Goal: Task Accomplishment & Management: Use online tool/utility

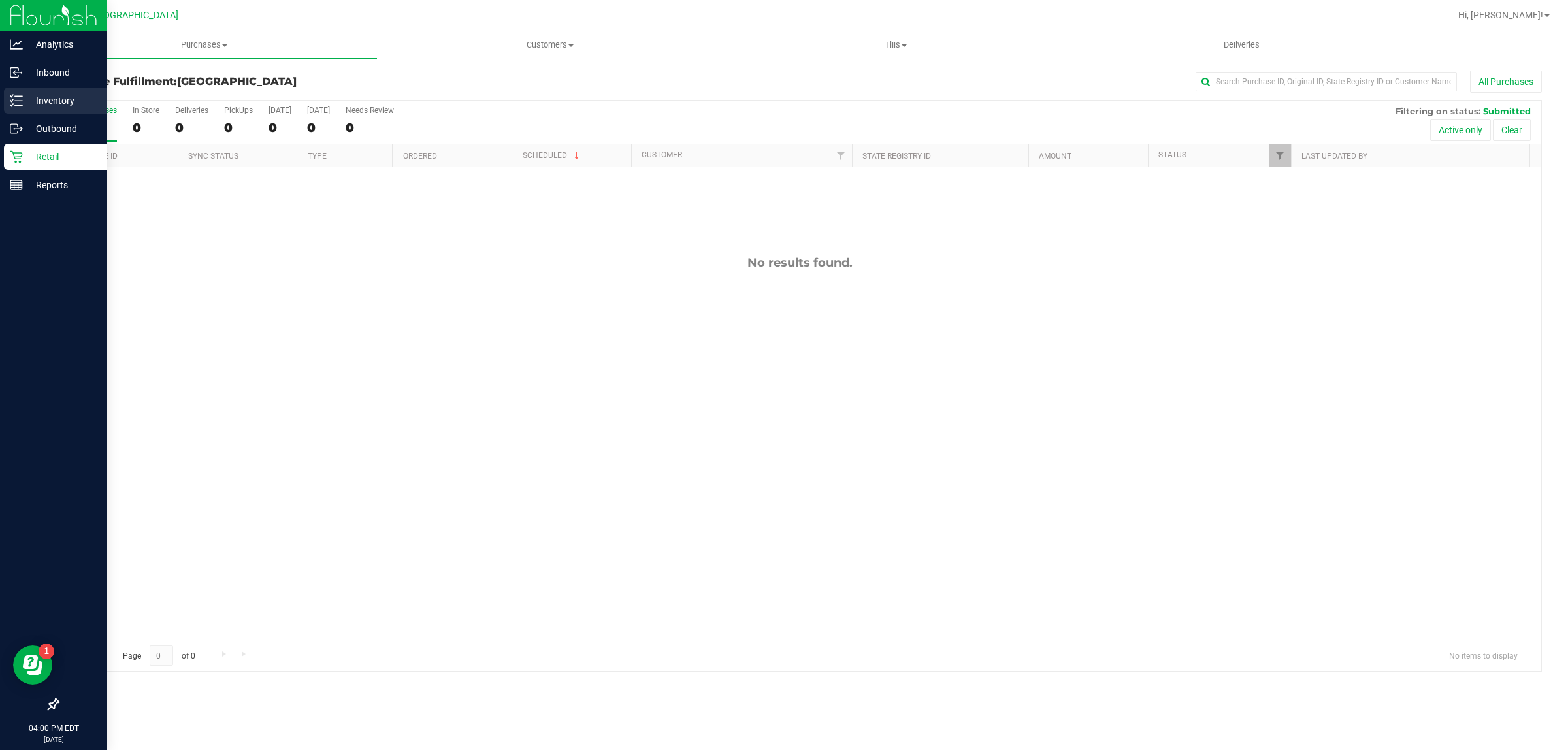
click at [26, 103] on p "Inventory" at bounding box center [62, 101] width 78 height 15
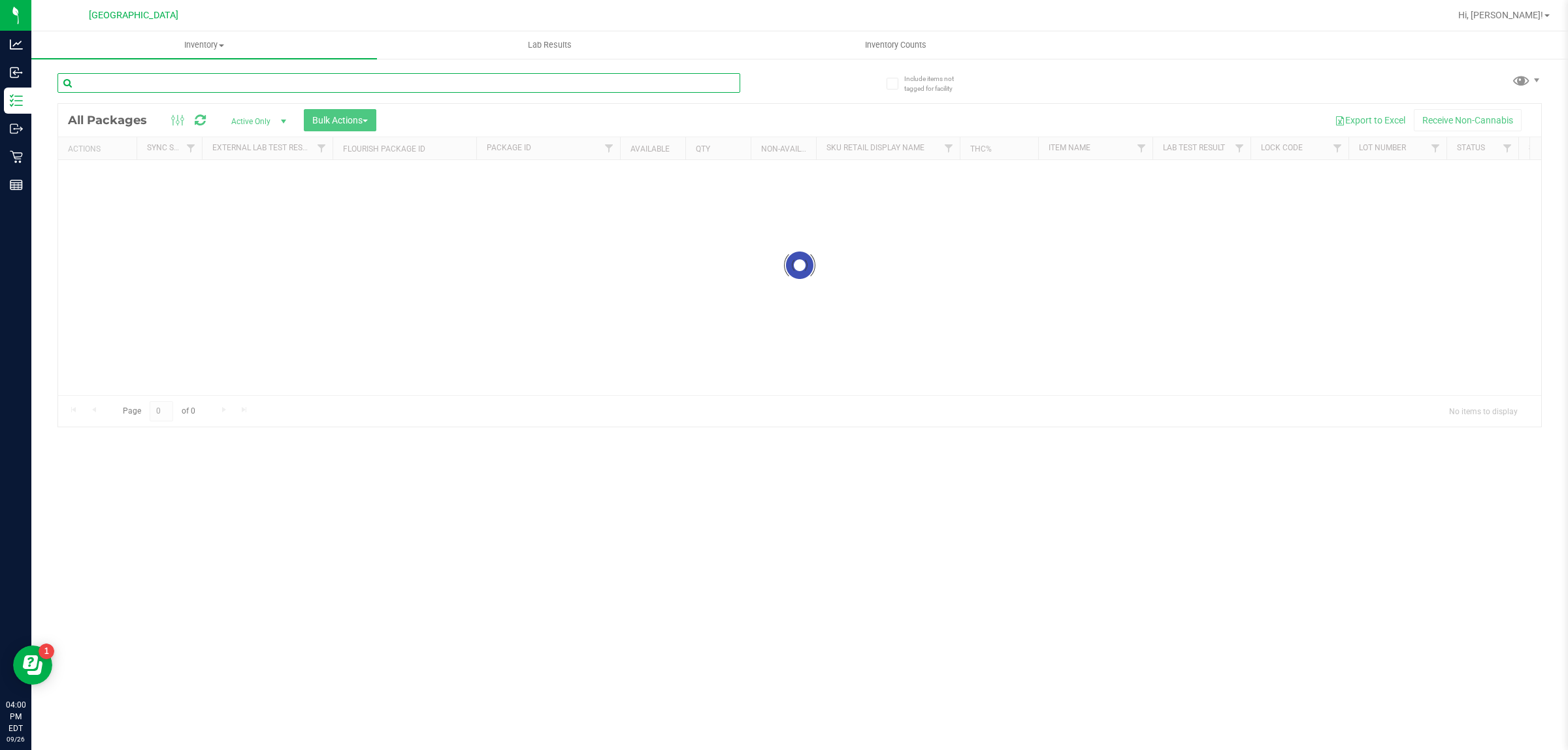
click at [223, 85] on input "text" at bounding box center [398, 82] width 683 height 19
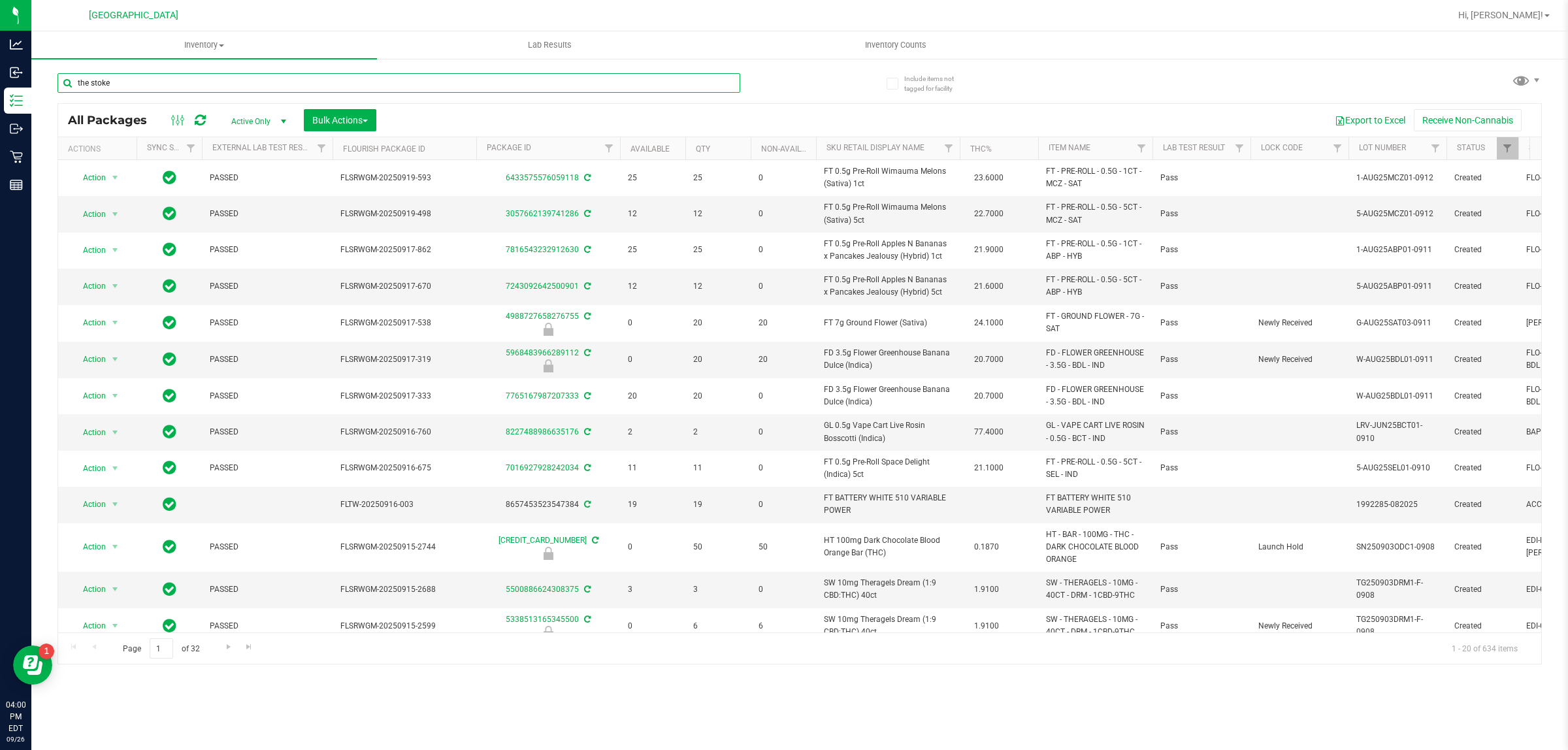
type input "the stoke"
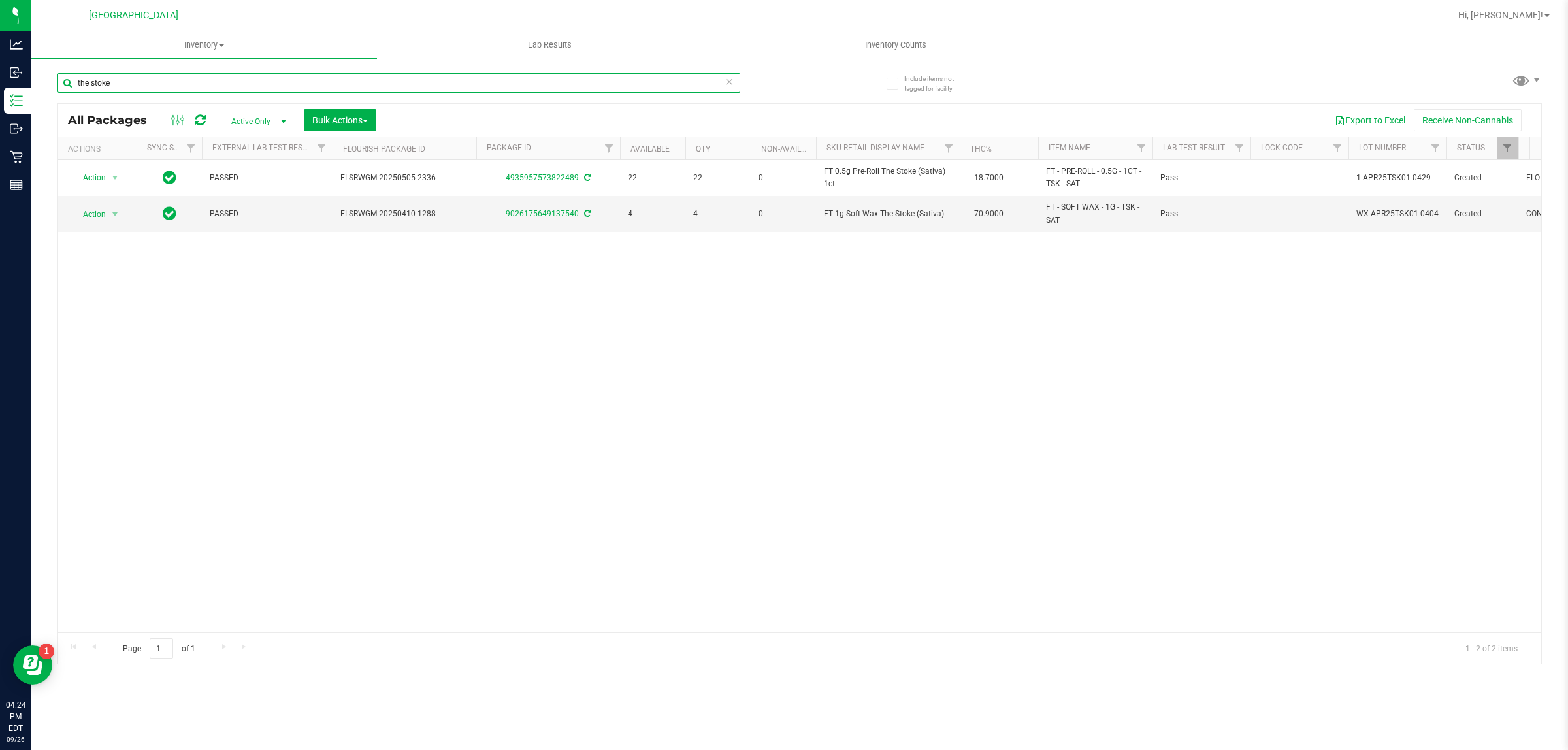
click at [189, 82] on input "the stoke" at bounding box center [398, 82] width 683 height 19
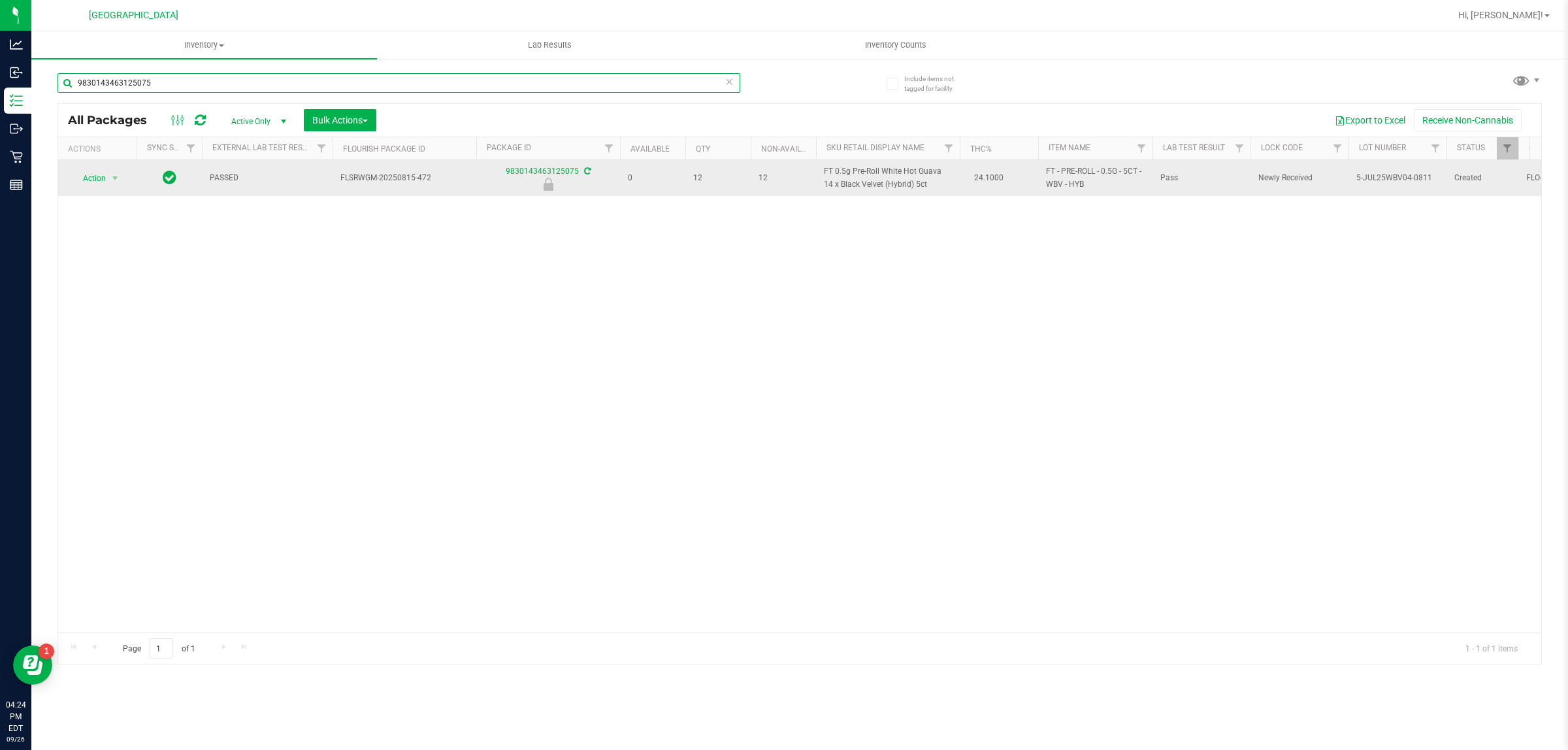
type input "9830143463125075"
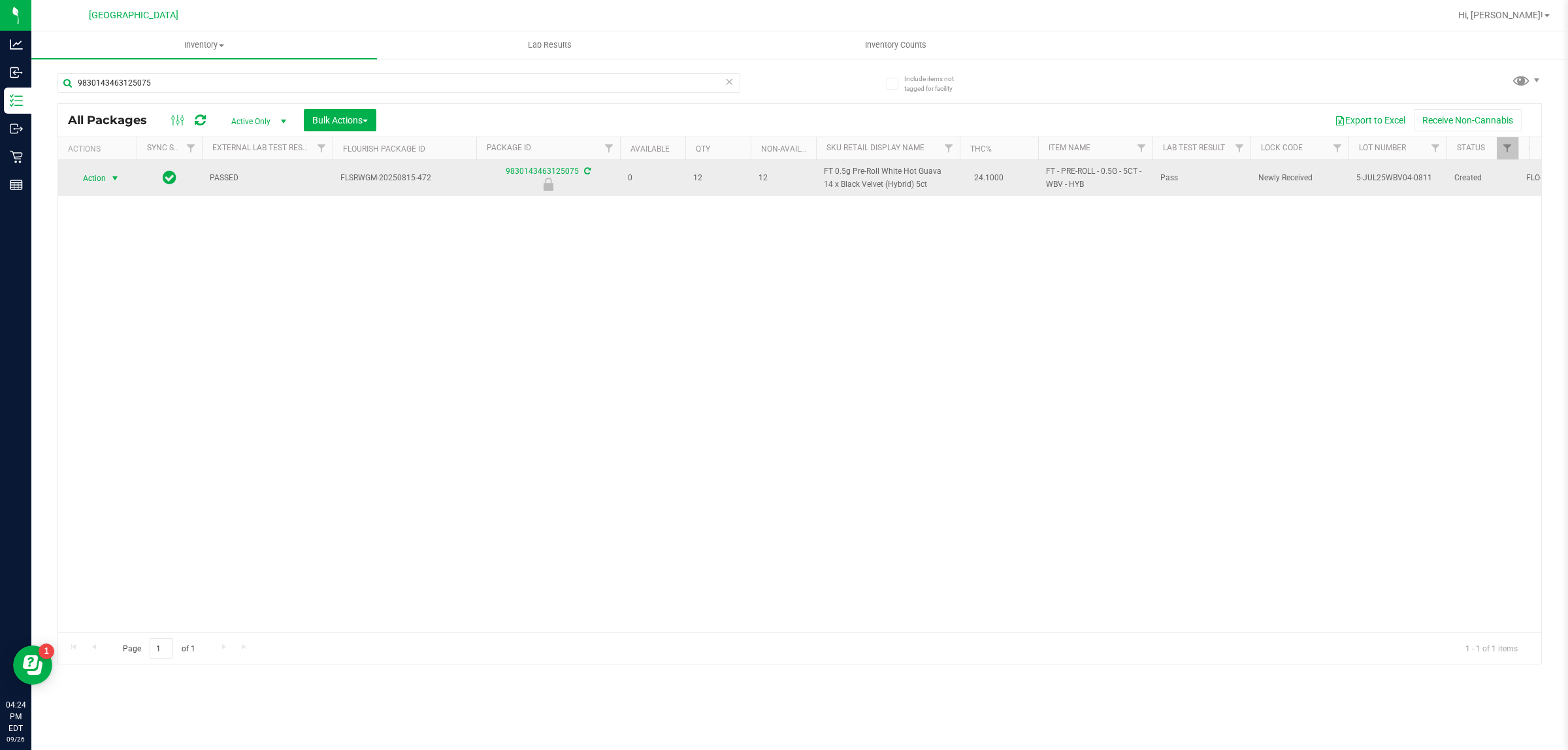
click at [102, 187] on span "Action" at bounding box center [89, 178] width 36 height 19
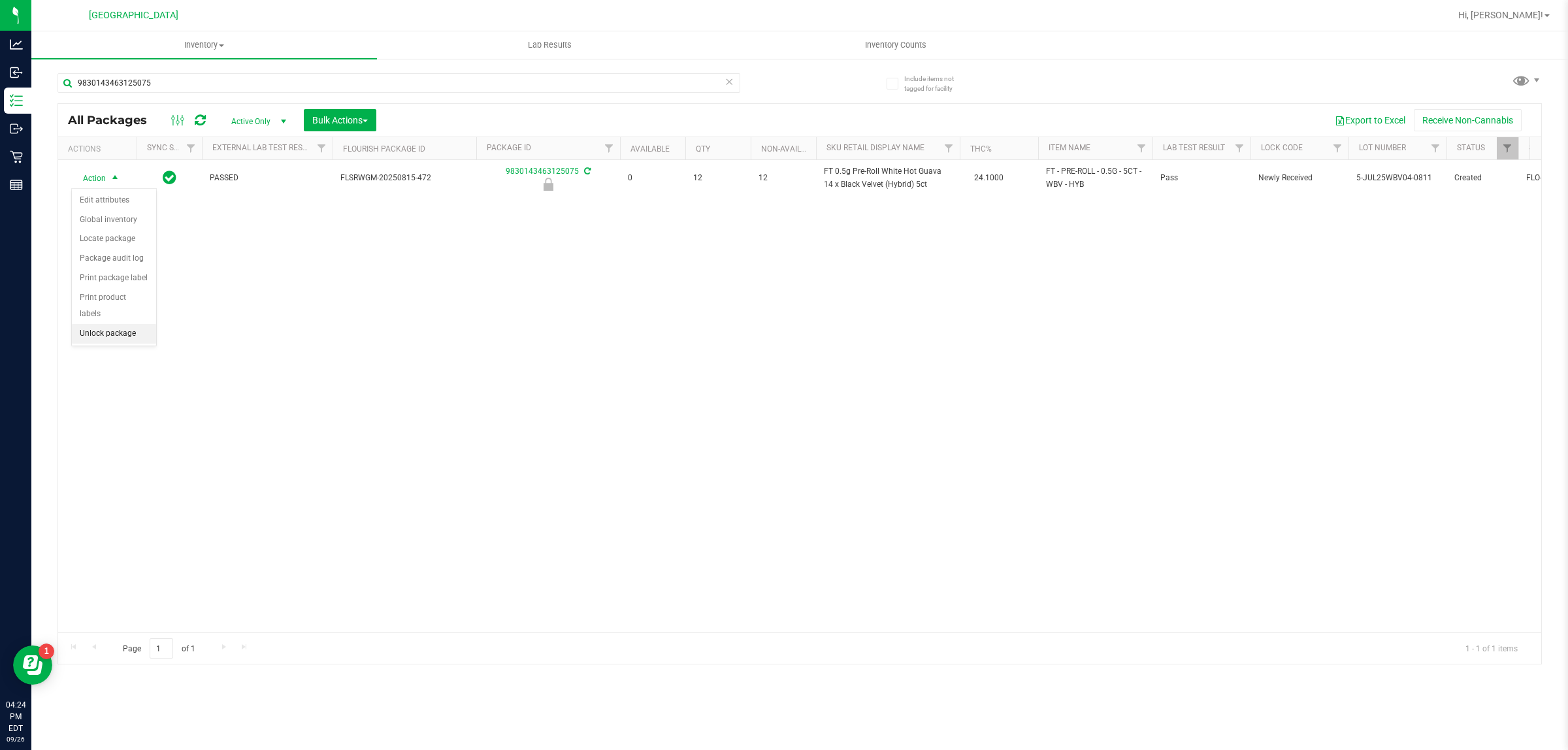
click at [112, 324] on li "Unlock package" at bounding box center [114, 333] width 84 height 19
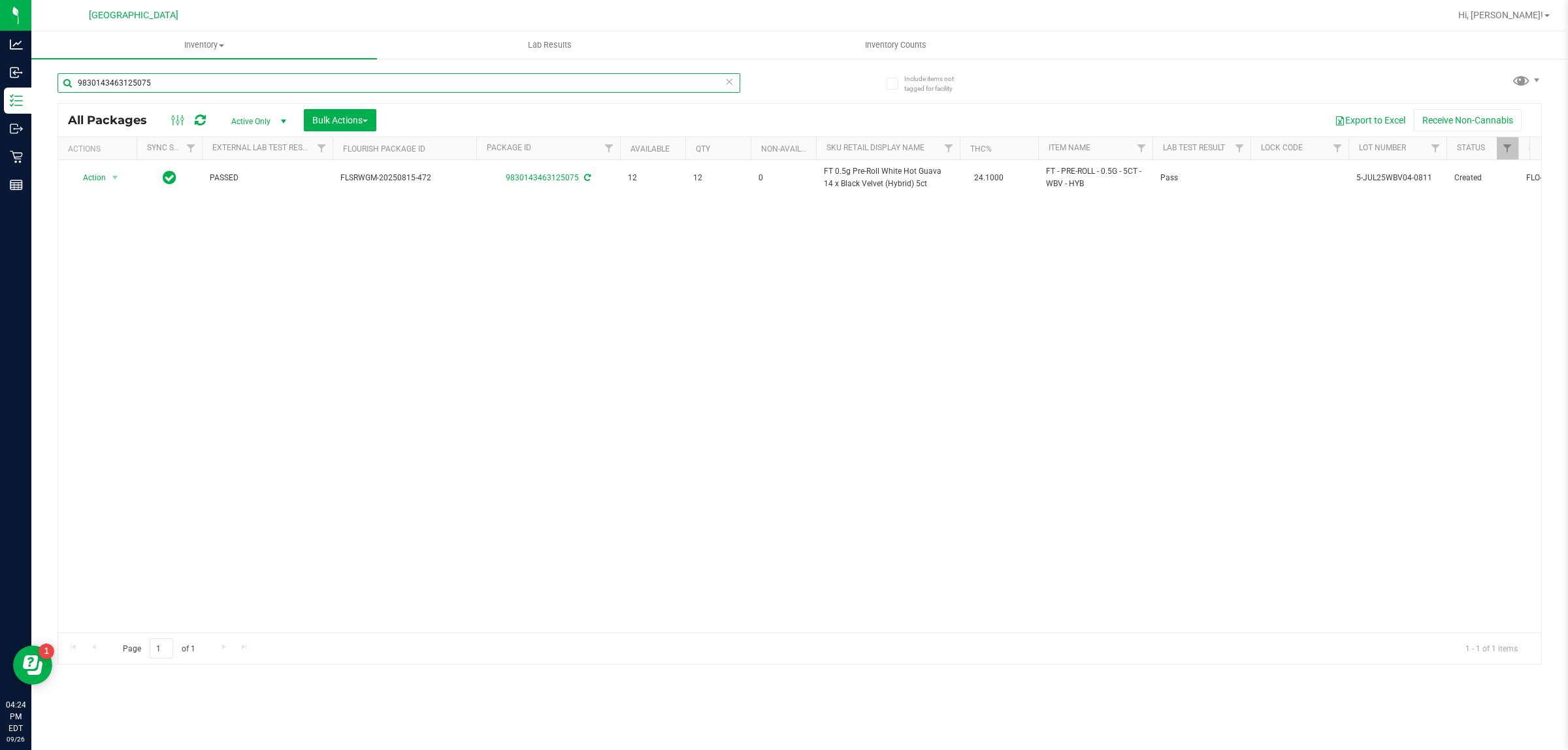
click at [734, 80] on input "9830143463125075" at bounding box center [398, 82] width 683 height 19
click at [723, 80] on input "9830143463125075" at bounding box center [398, 82] width 683 height 19
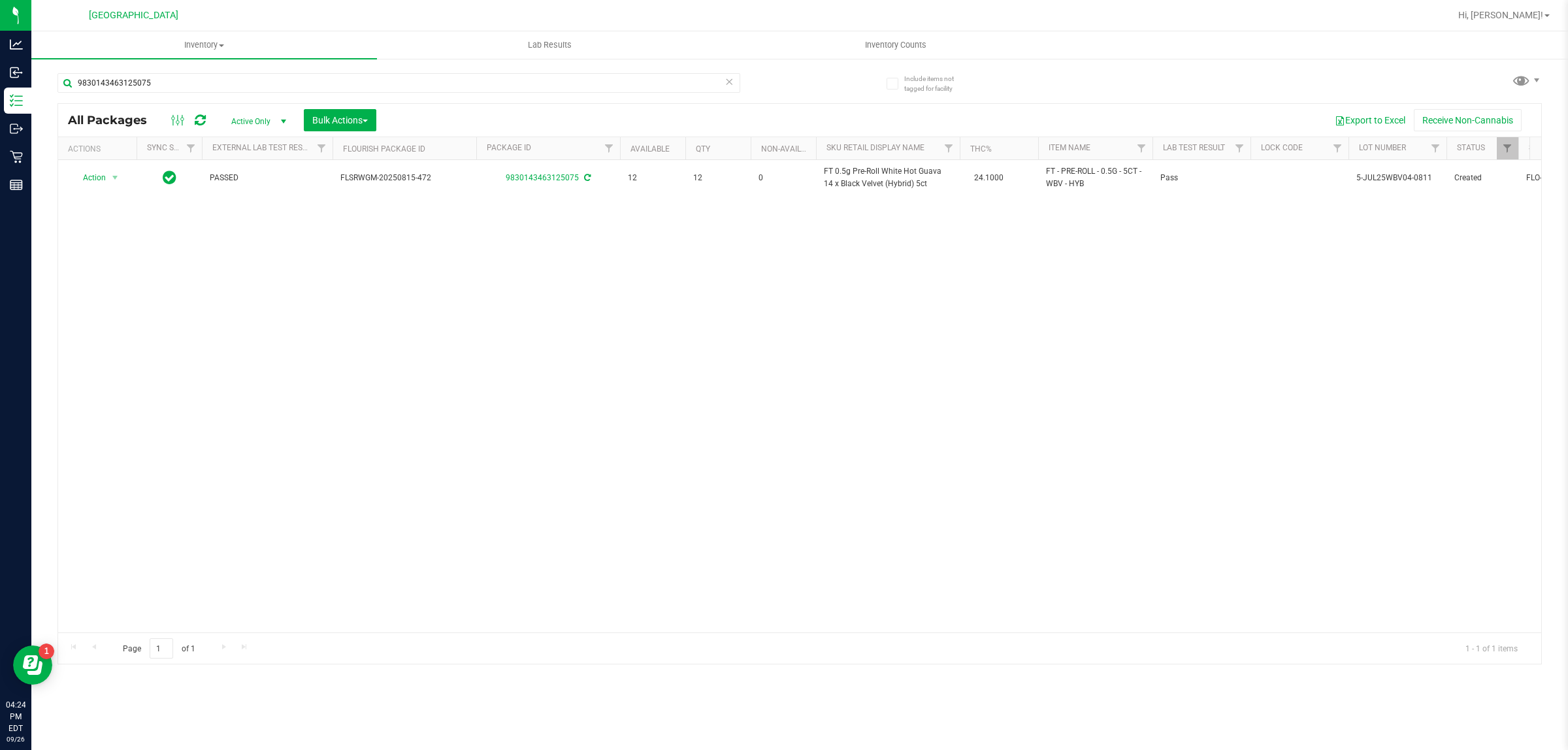
click at [726, 81] on icon at bounding box center [729, 81] width 9 height 15
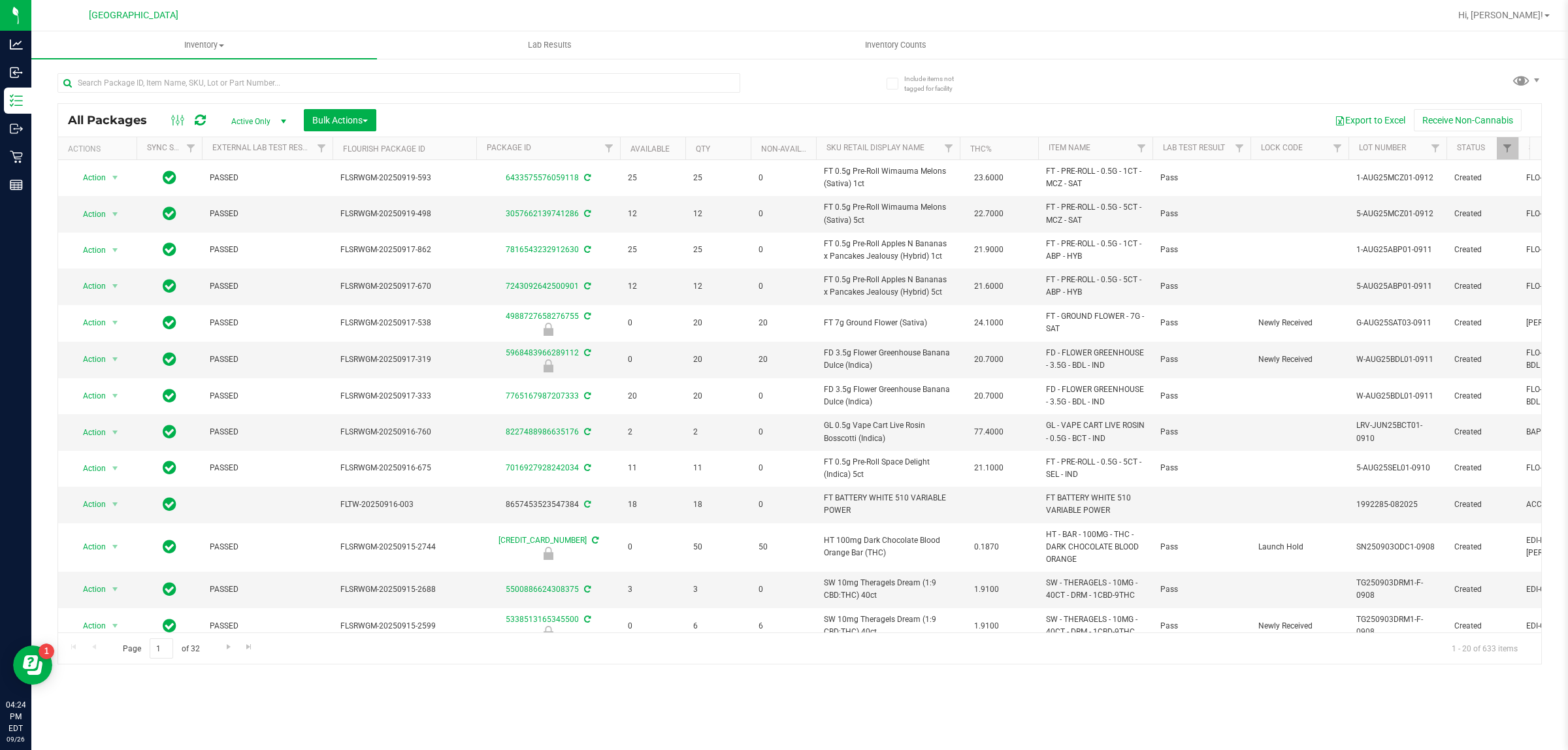
click at [1125, 71] on div "All Packages Active Only Active Only Lab Samples Locked All External Internal B…" at bounding box center [799, 362] width 1484 height 604
click at [436, 81] on input "text" at bounding box center [398, 82] width 683 height 19
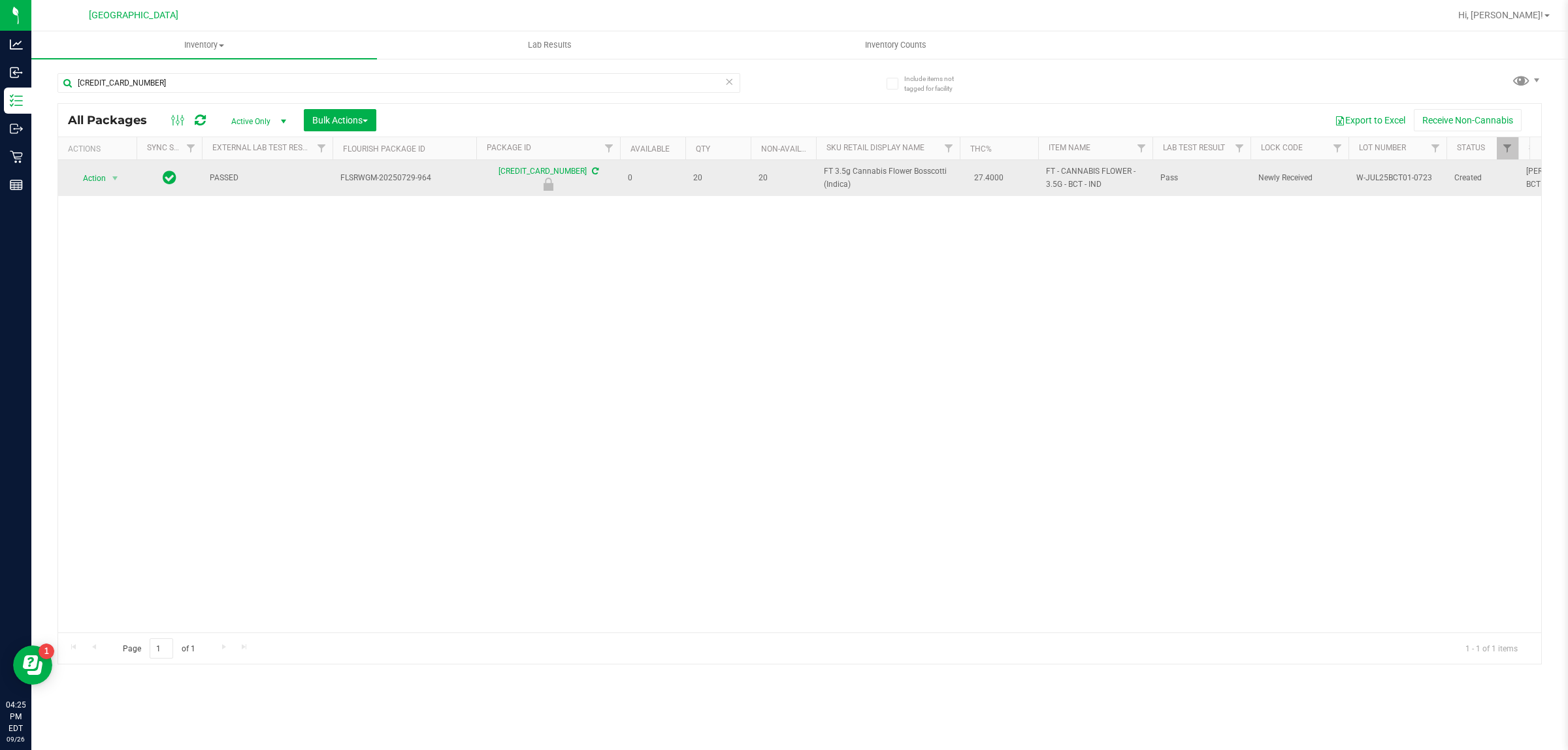
drag, startPoint x: 853, startPoint y: 186, endPoint x: 824, endPoint y: 174, distance: 31.4
click at [824, 174] on span "FT 3.5g Cannabis Flower Bosscotti (Indica)" at bounding box center [887, 177] width 128 height 25
copy span "FT 3.5g Cannabis Flower Bosscotti (Indica)"
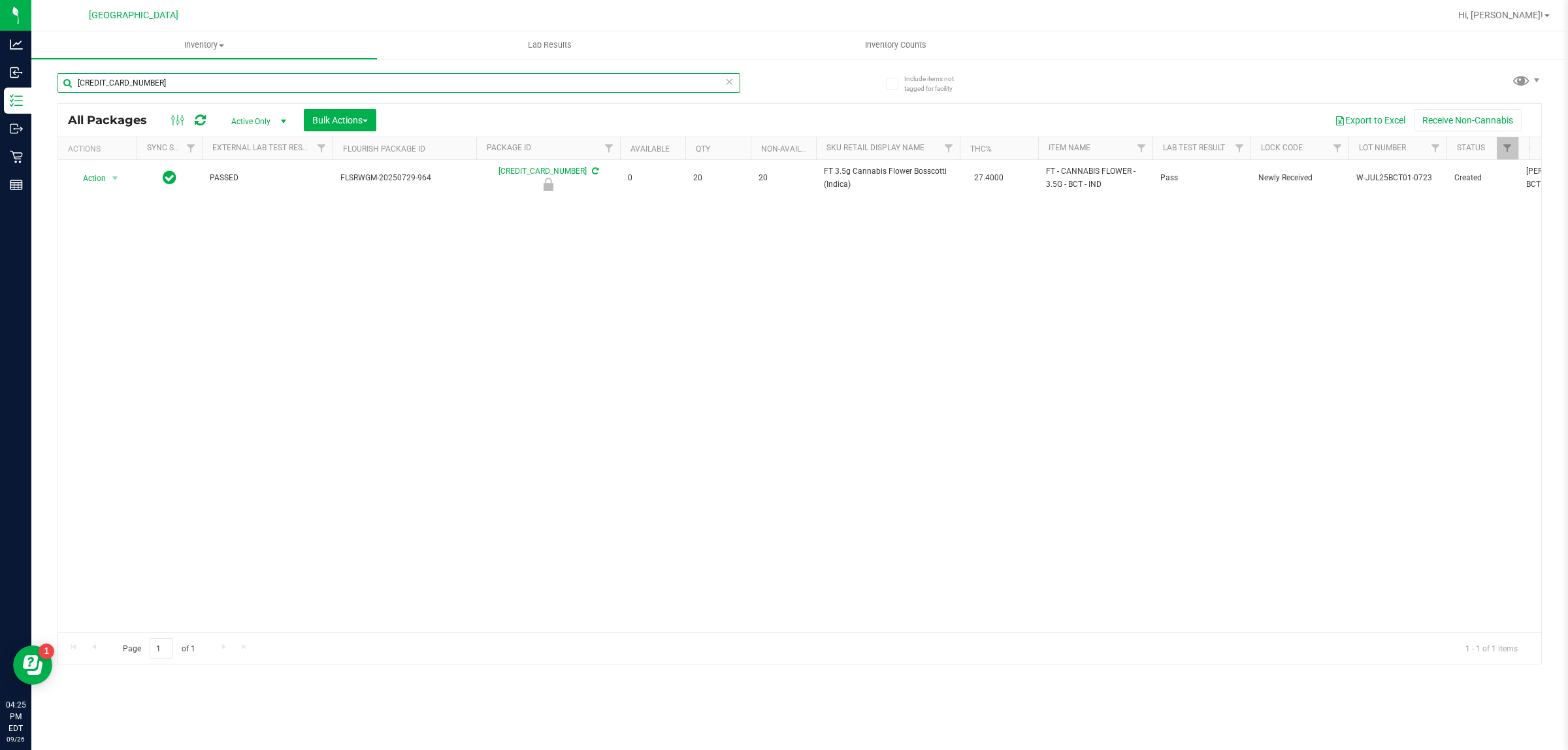
click at [423, 82] on input "[CREDIT_CARD_NUMBER]" at bounding box center [398, 82] width 683 height 19
paste input "FT 3.5g Cannabis Flower Bosscotti (Indica)"
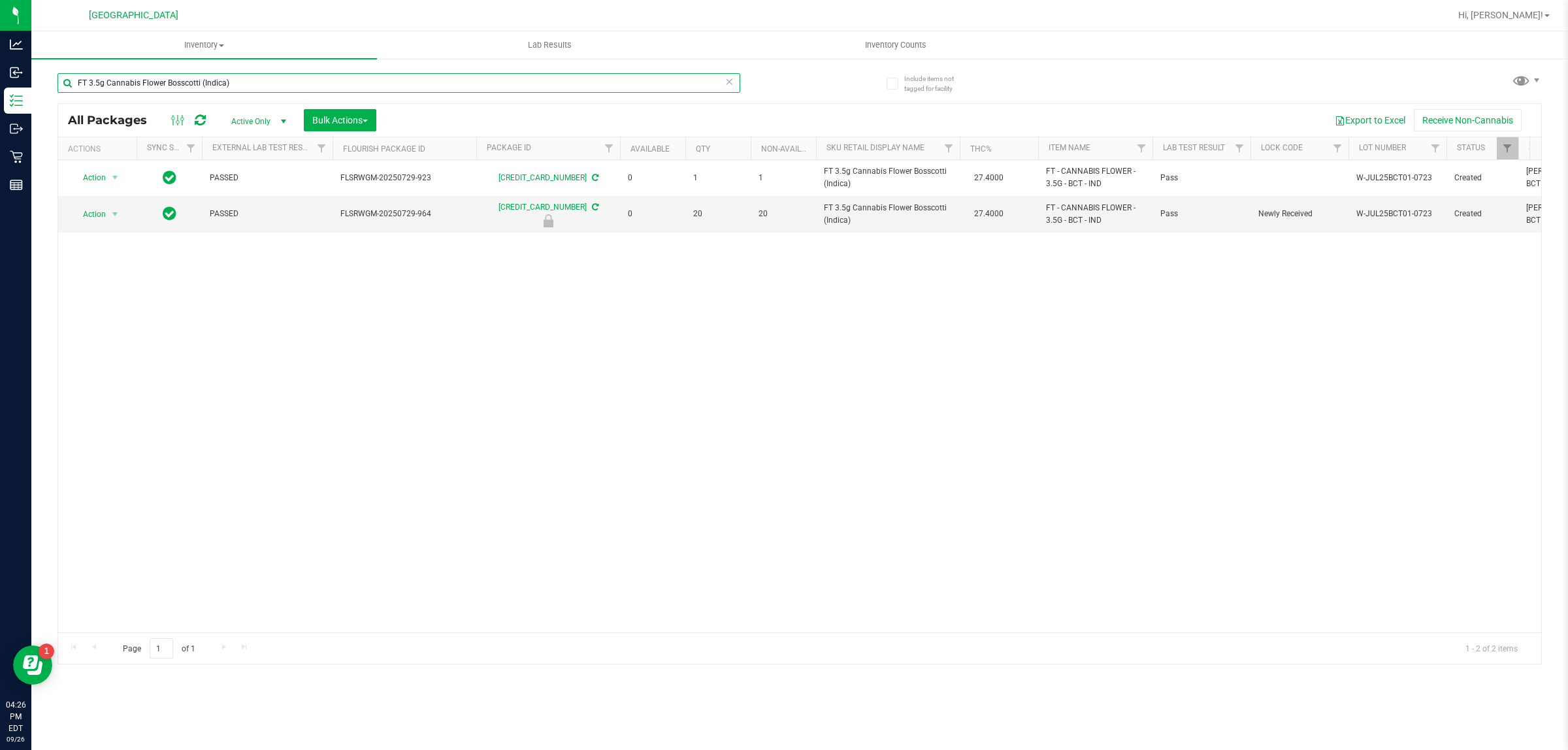
type input "FT 3.5g Cannabis Flower Bosscotti (Indica)"
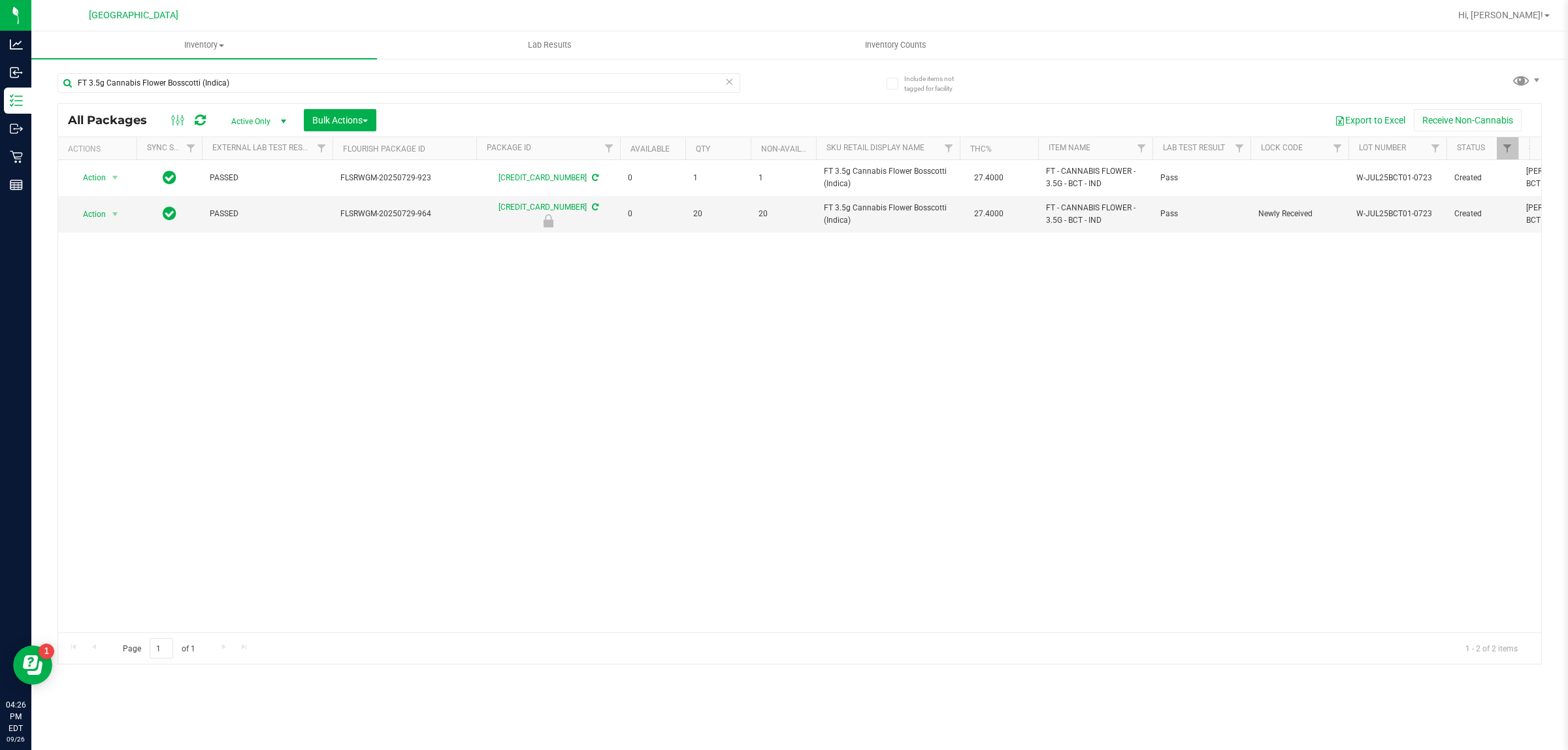
click at [727, 77] on icon at bounding box center [729, 81] width 9 height 15
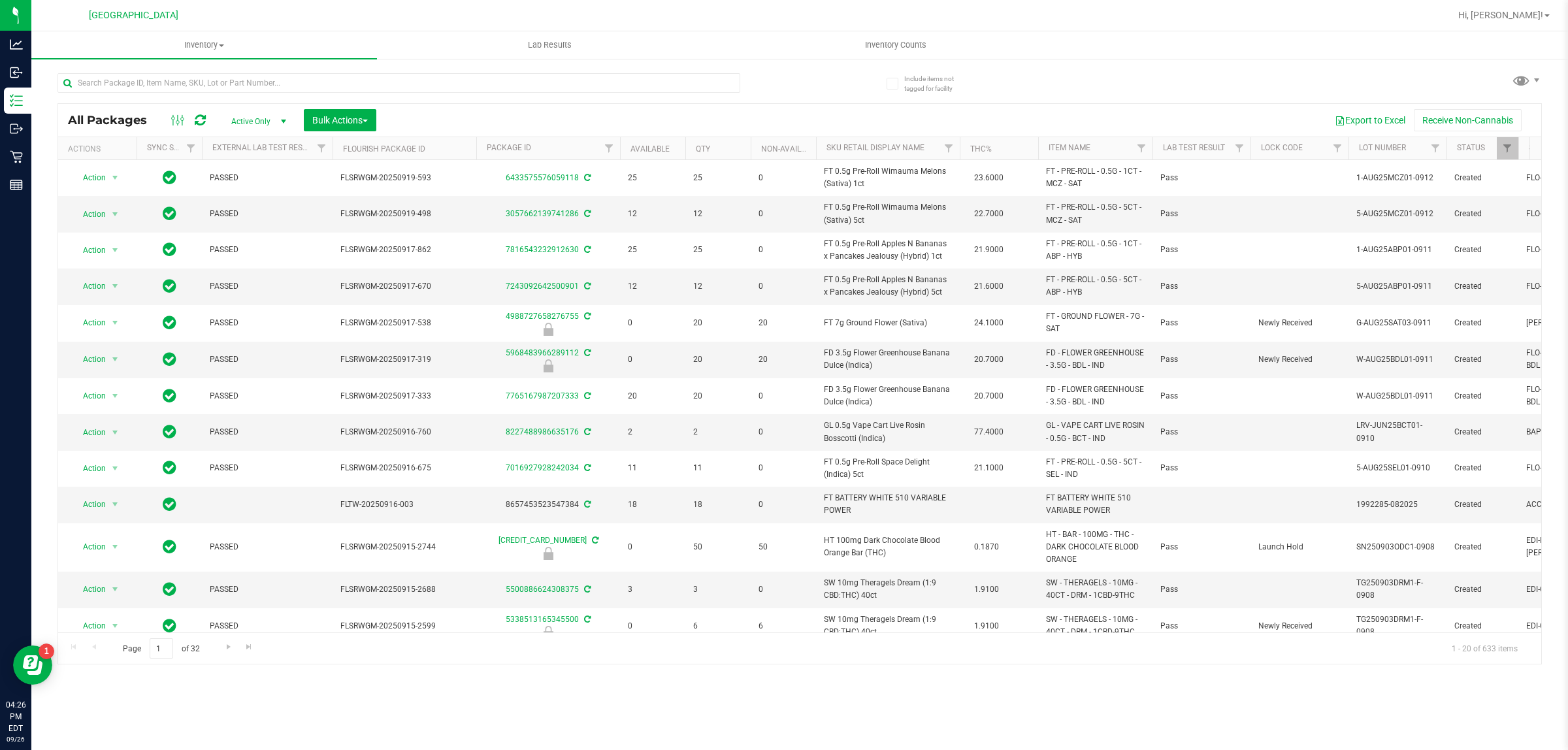
click at [784, 83] on div at bounding box center [429, 82] width 743 height 42
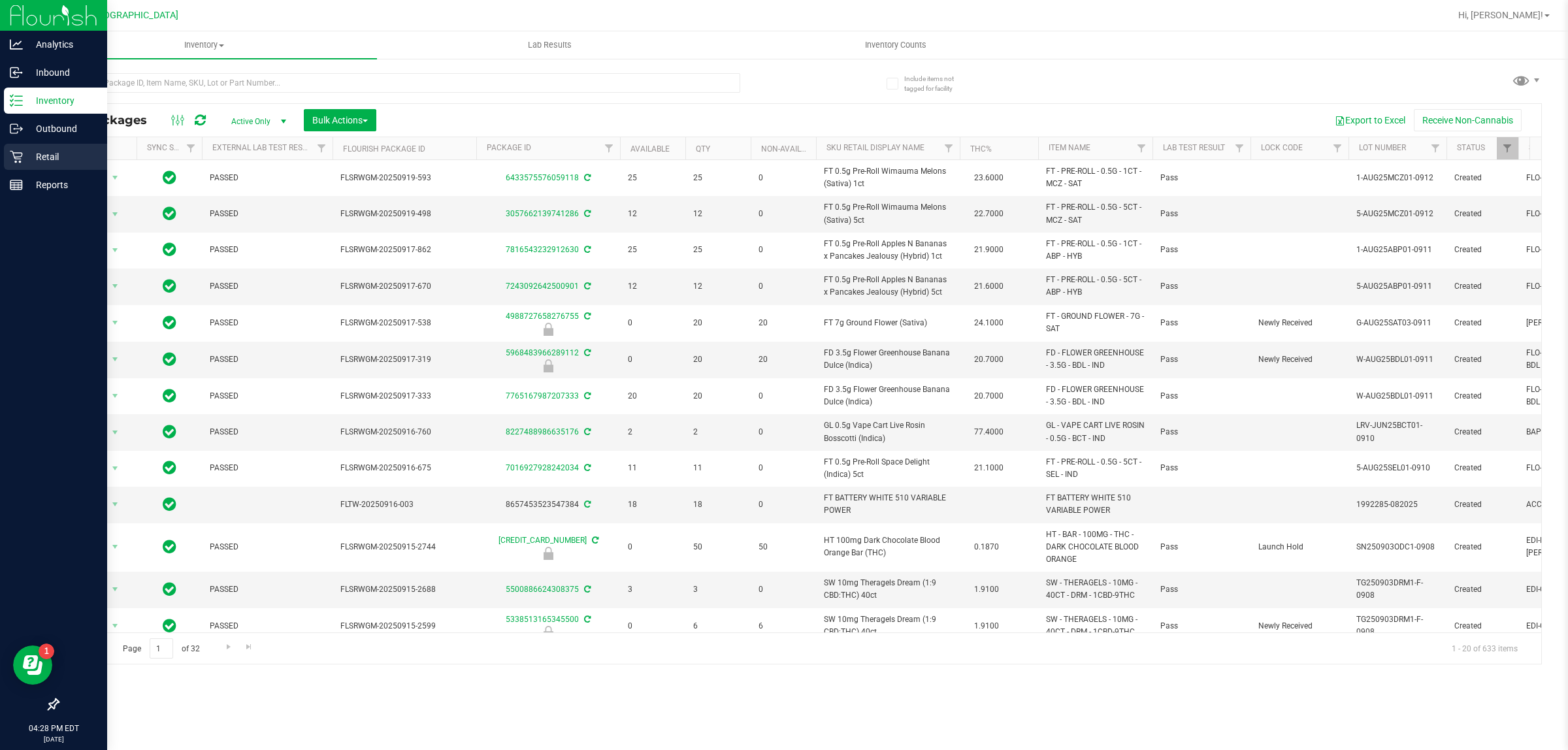
click at [27, 160] on p "Retail" at bounding box center [62, 157] width 78 height 15
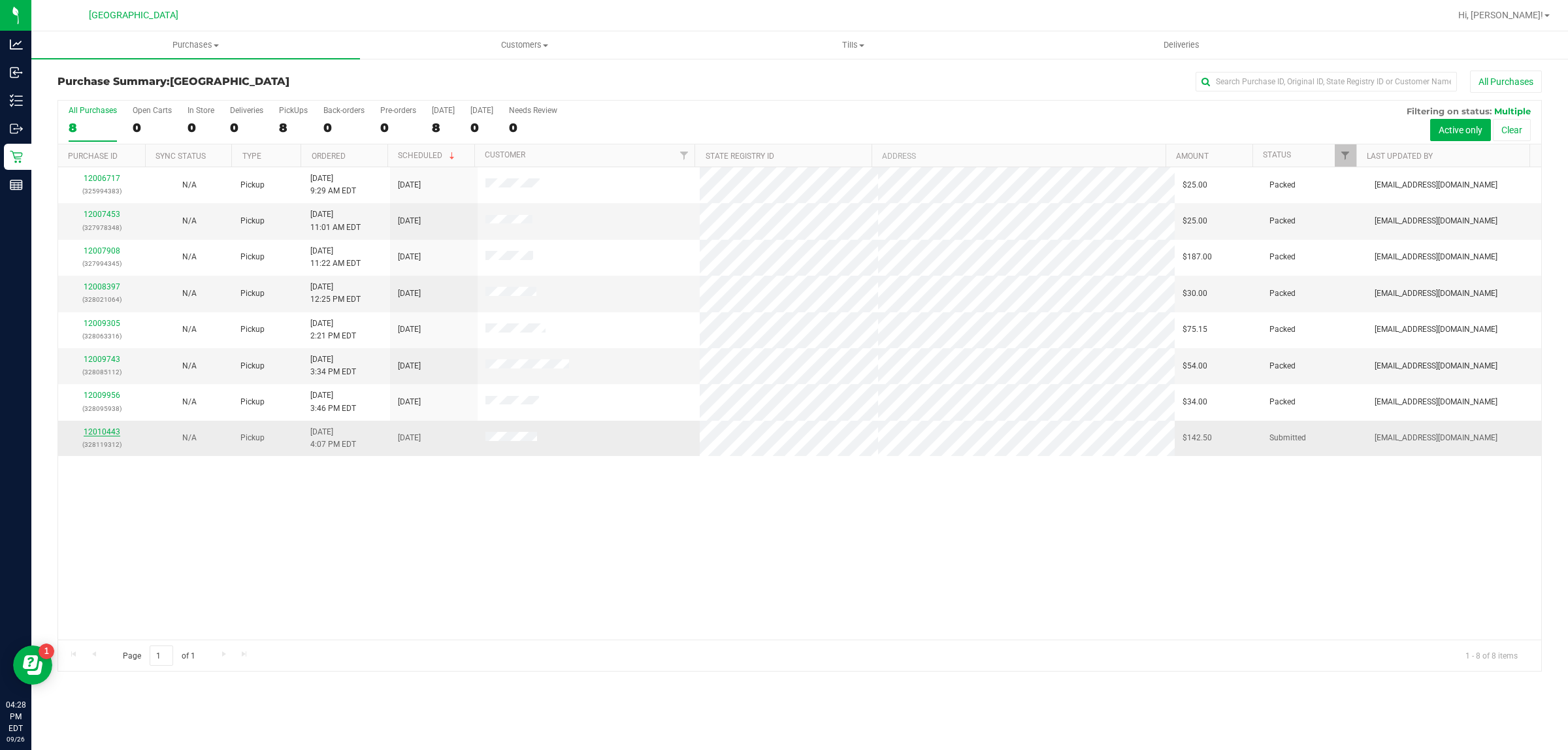
click at [115, 433] on link "12010443" at bounding box center [102, 432] width 36 height 9
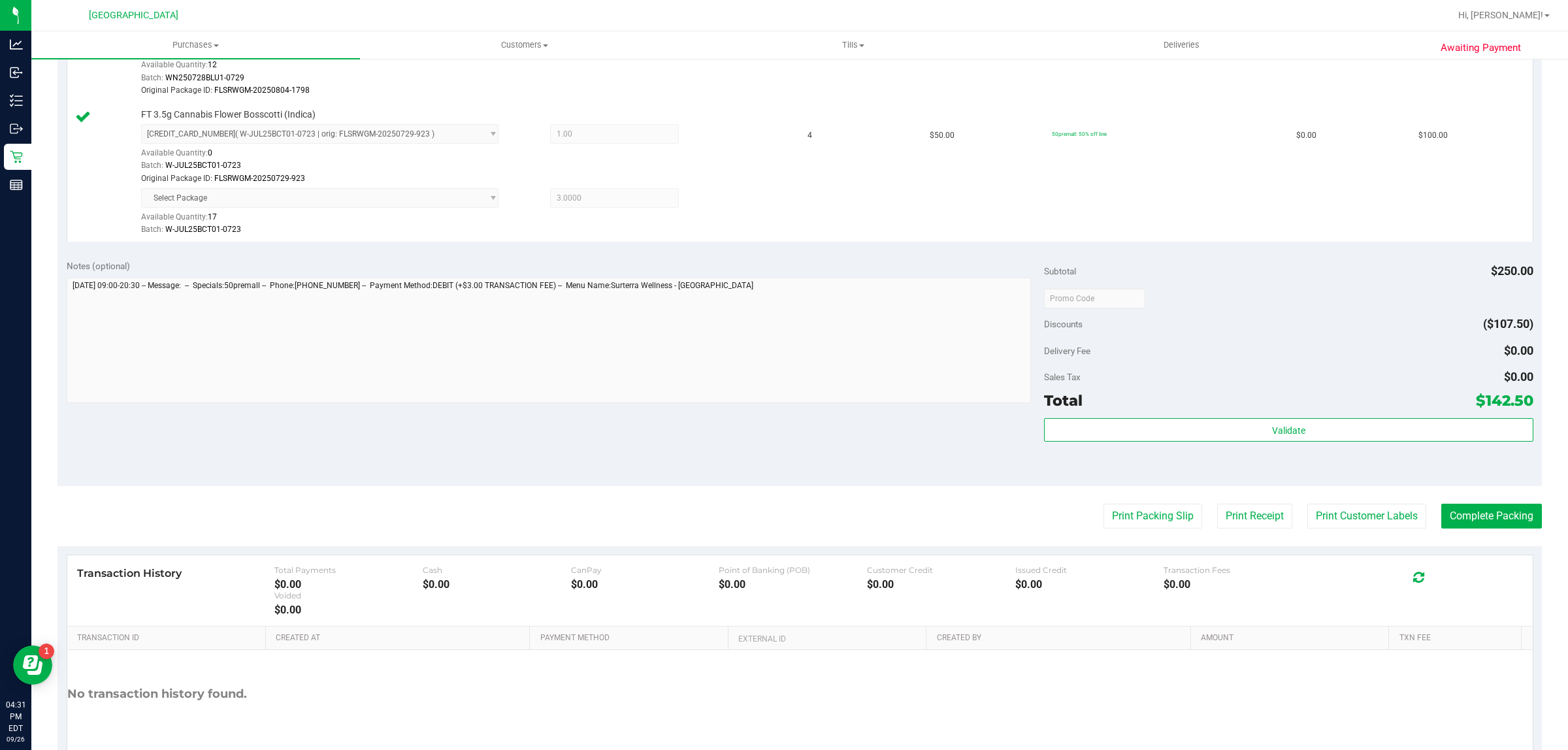
scroll to position [559, 0]
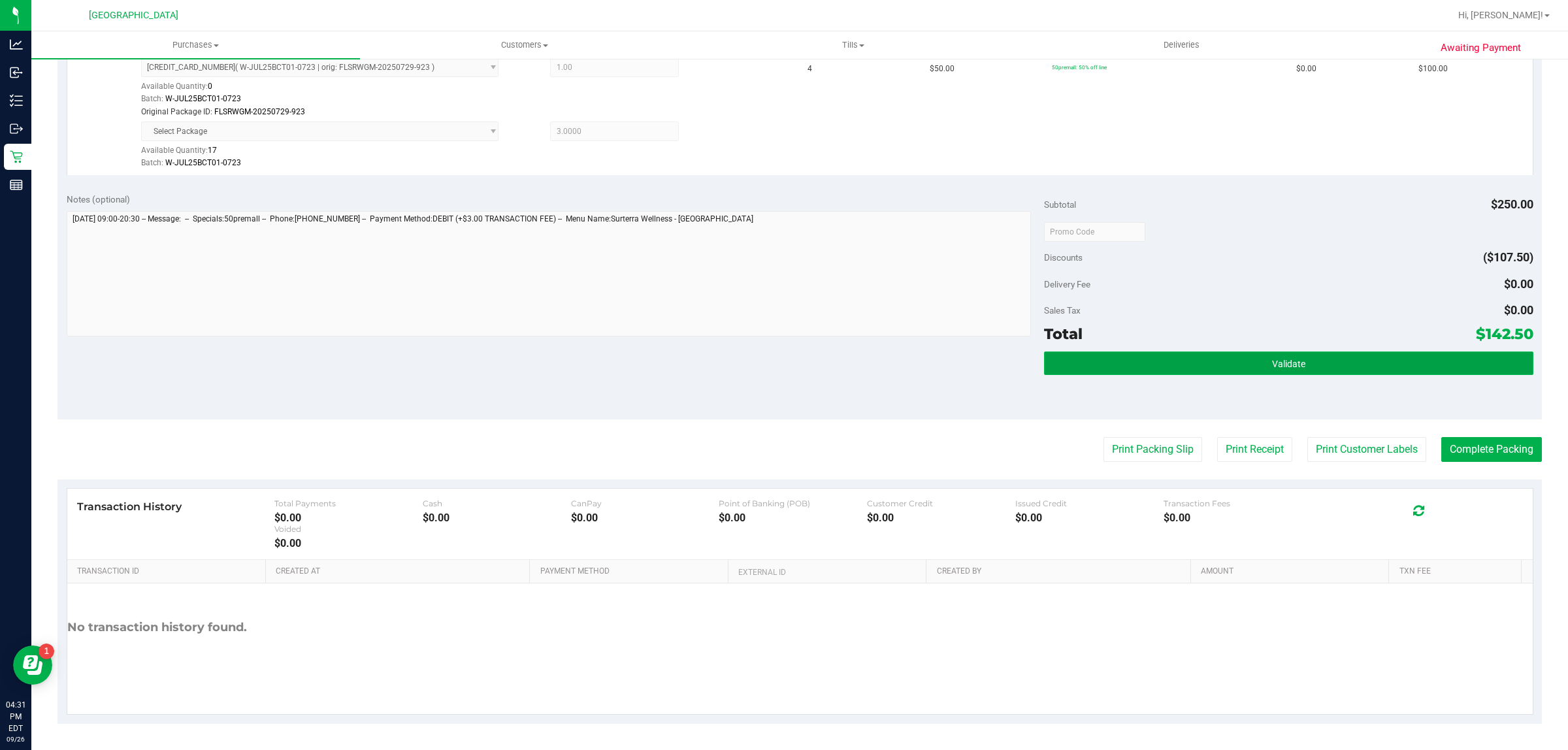
click at [1202, 360] on button "Validate" at bounding box center [1288, 363] width 488 height 23
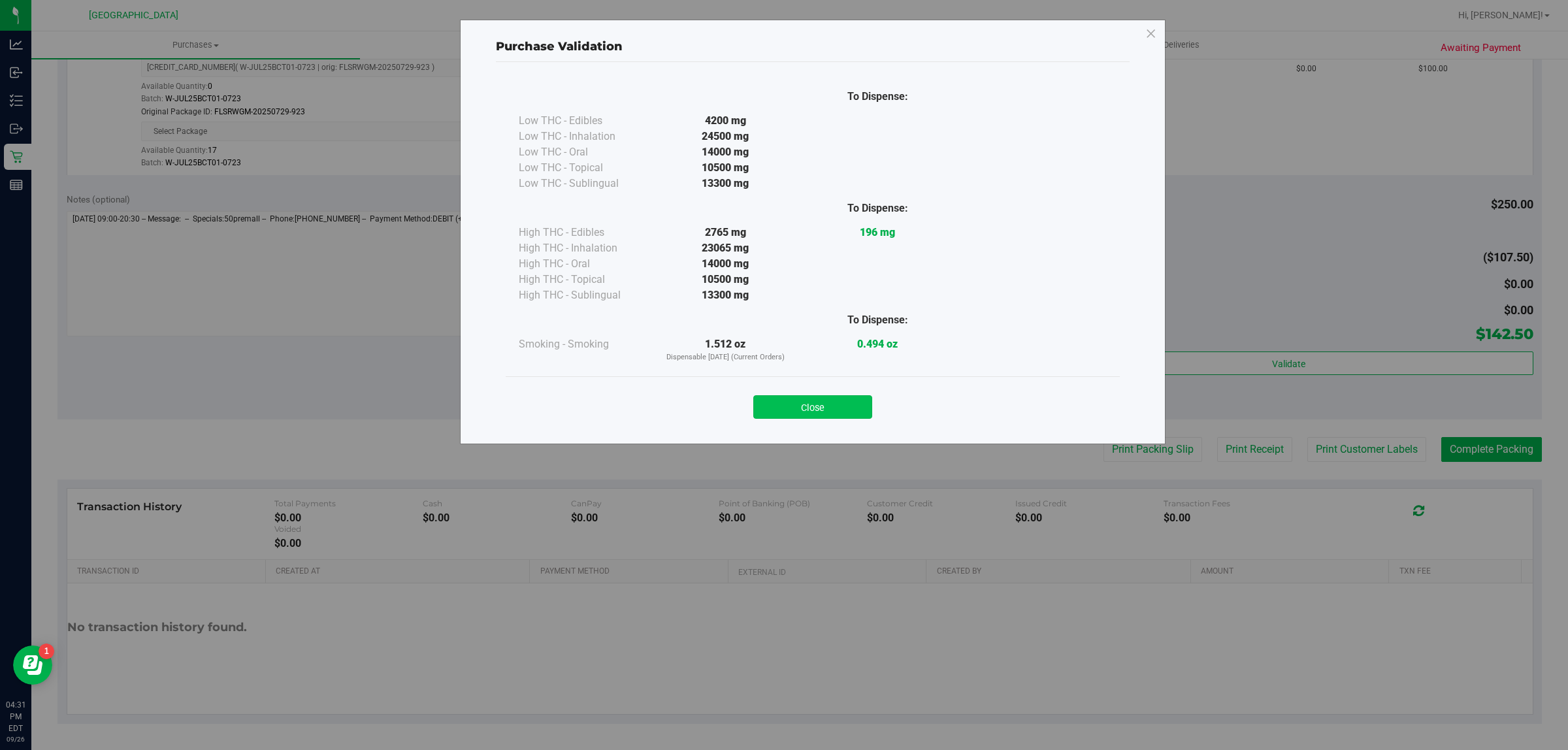
click at [781, 403] on button "Close" at bounding box center [812, 407] width 119 height 23
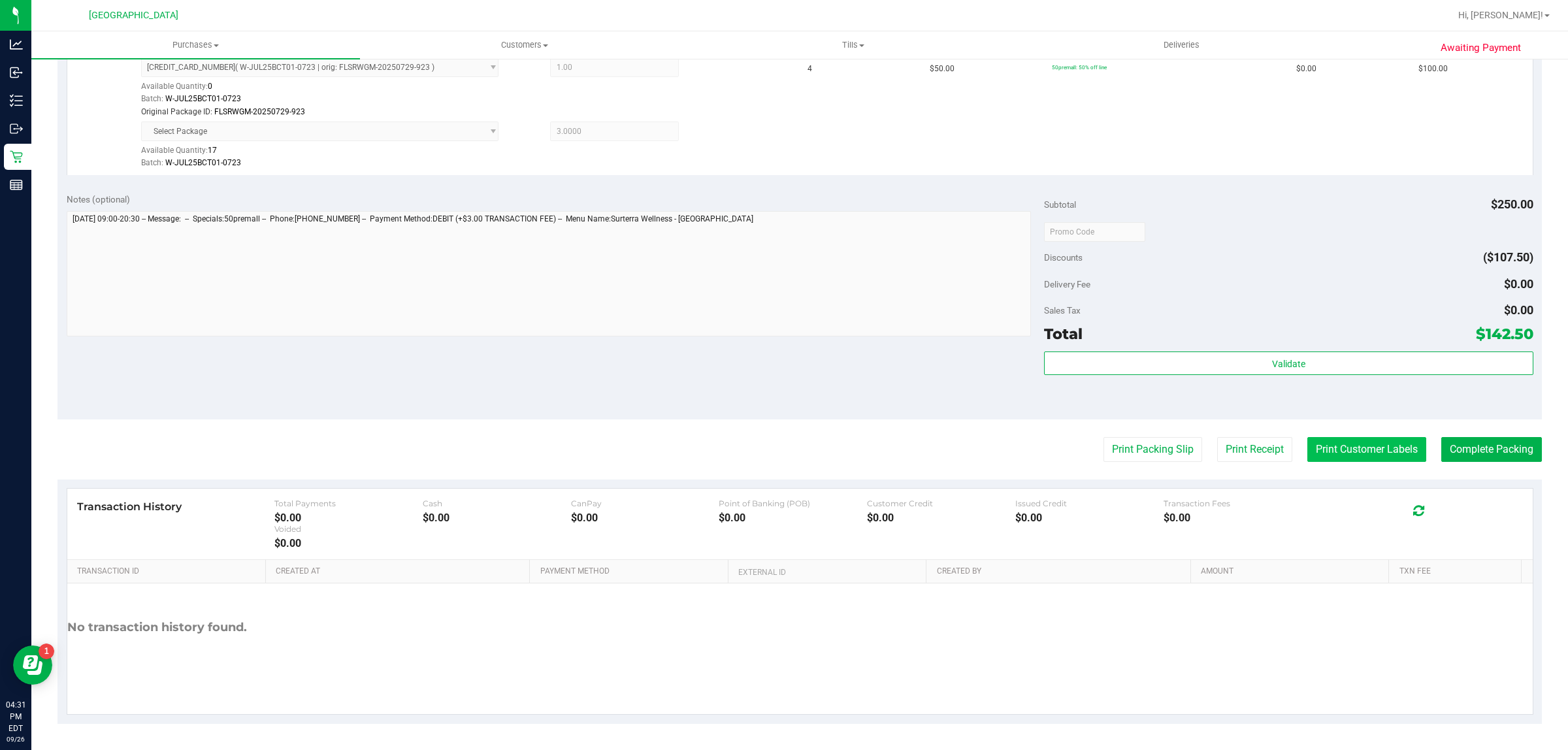
click at [1347, 452] on button "Print Customer Labels" at bounding box center [1366, 449] width 119 height 25
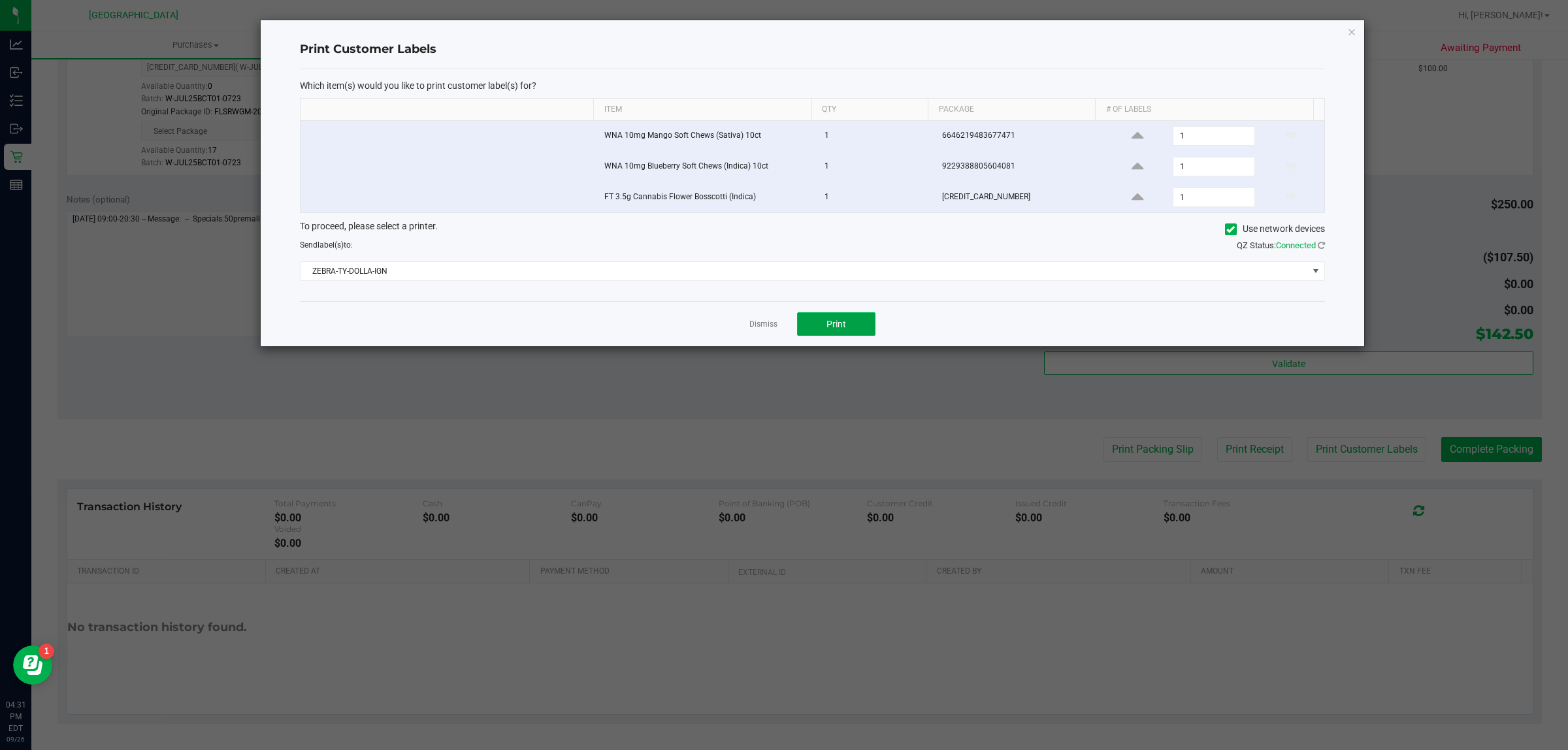
click at [859, 333] on button "Print" at bounding box center [836, 324] width 78 height 23
click at [770, 330] on link "Dismiss" at bounding box center [763, 324] width 28 height 11
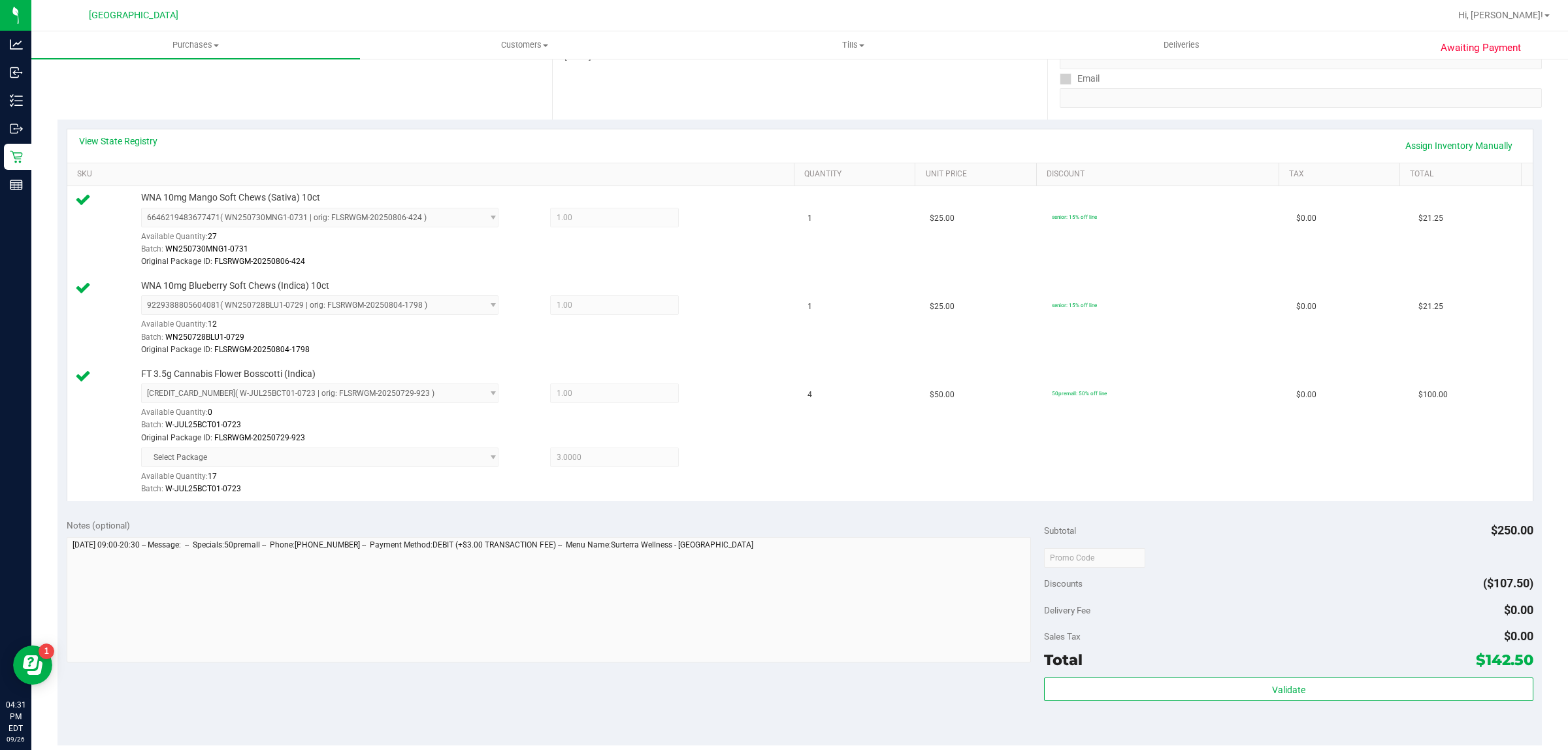
scroll to position [408, 0]
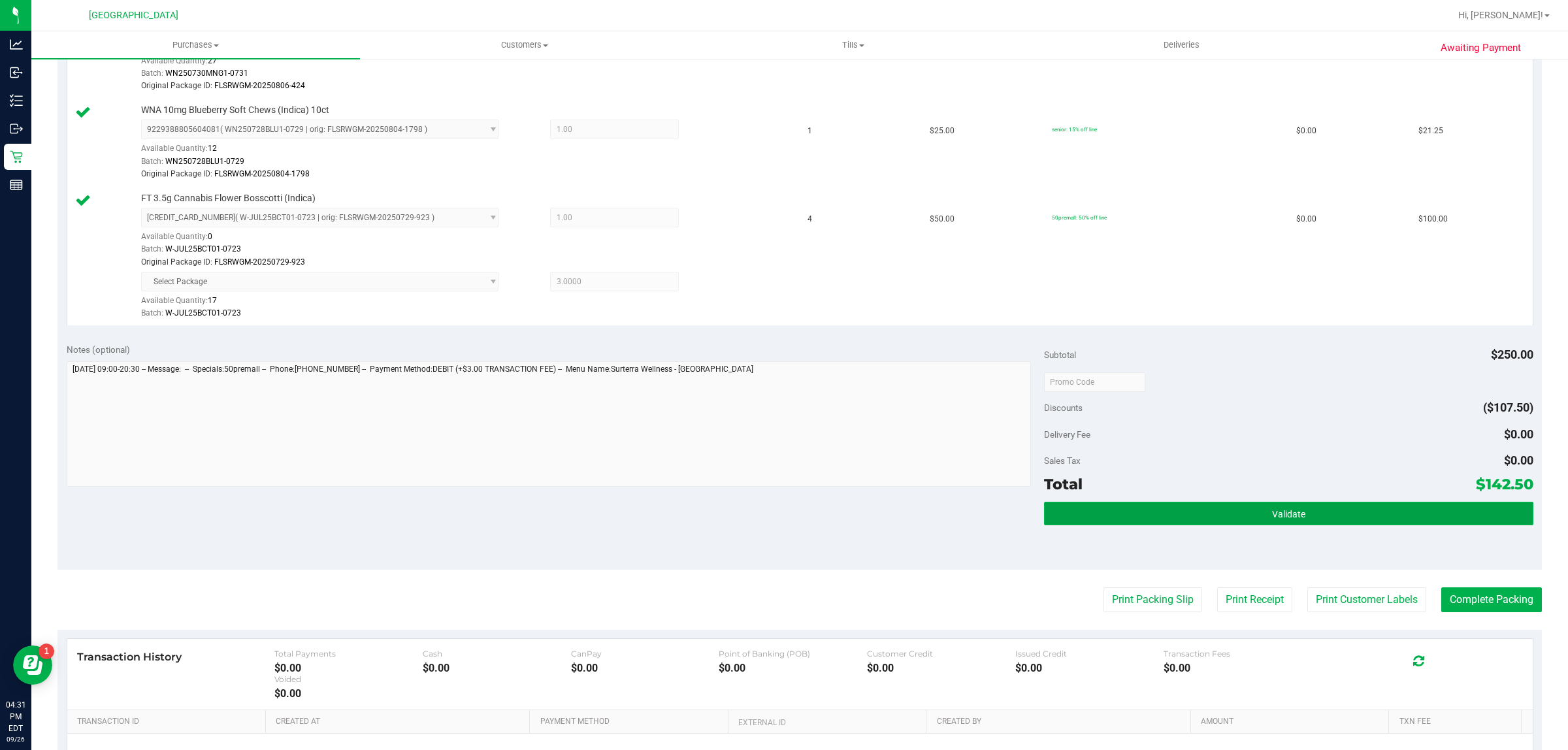
click at [1258, 516] on button "Validate" at bounding box center [1288, 513] width 488 height 23
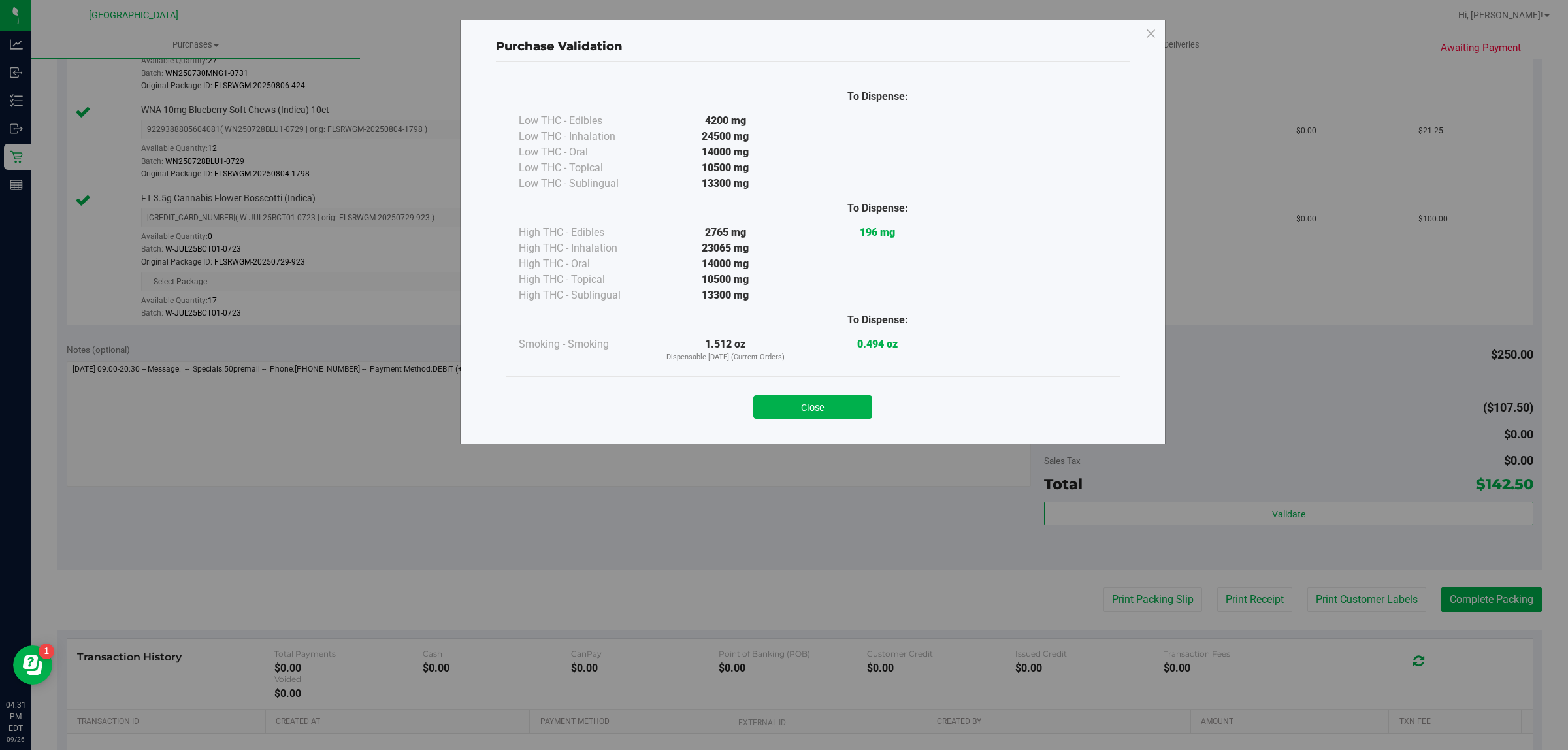
click at [825, 410] on button "Close" at bounding box center [812, 407] width 119 height 23
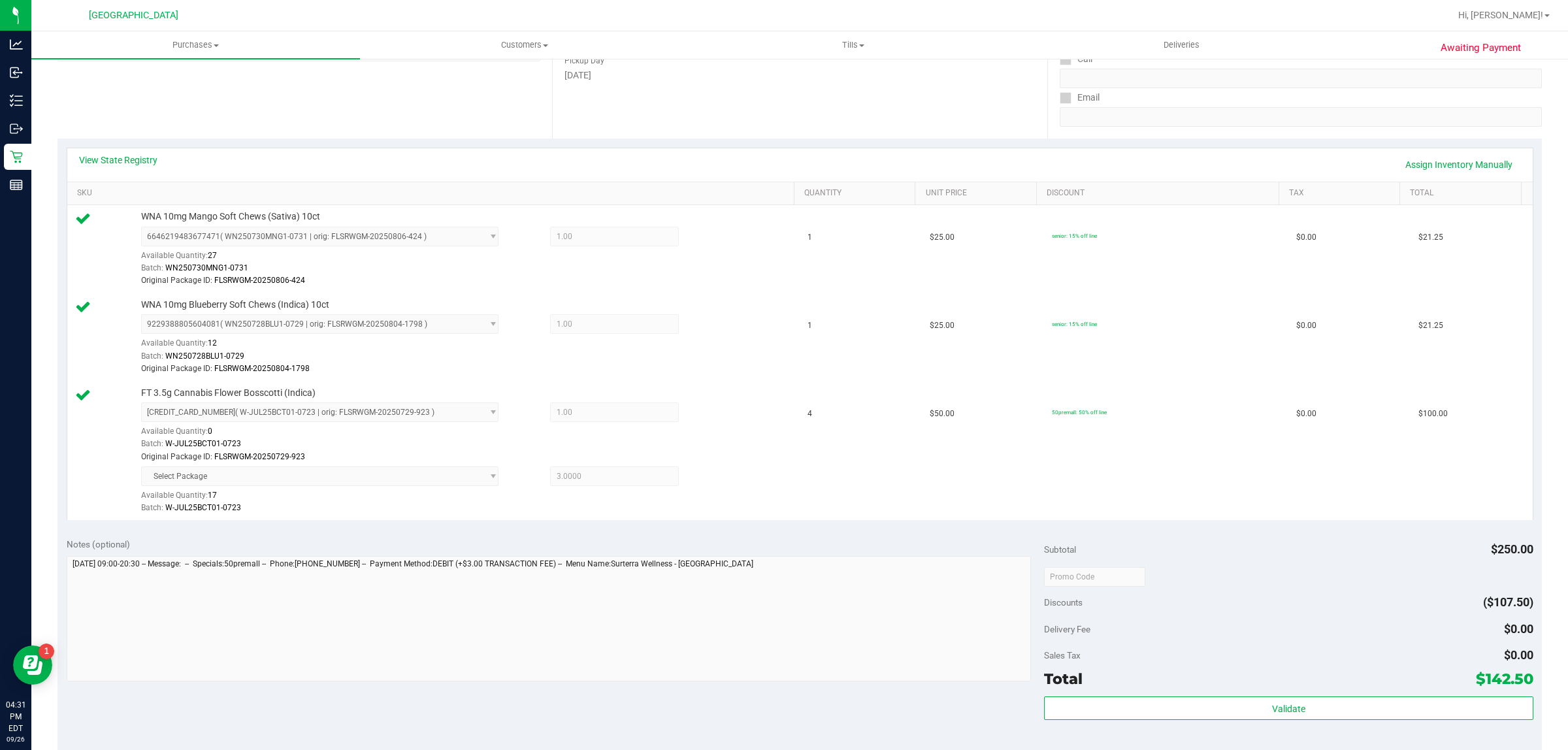
scroll to position [559, 0]
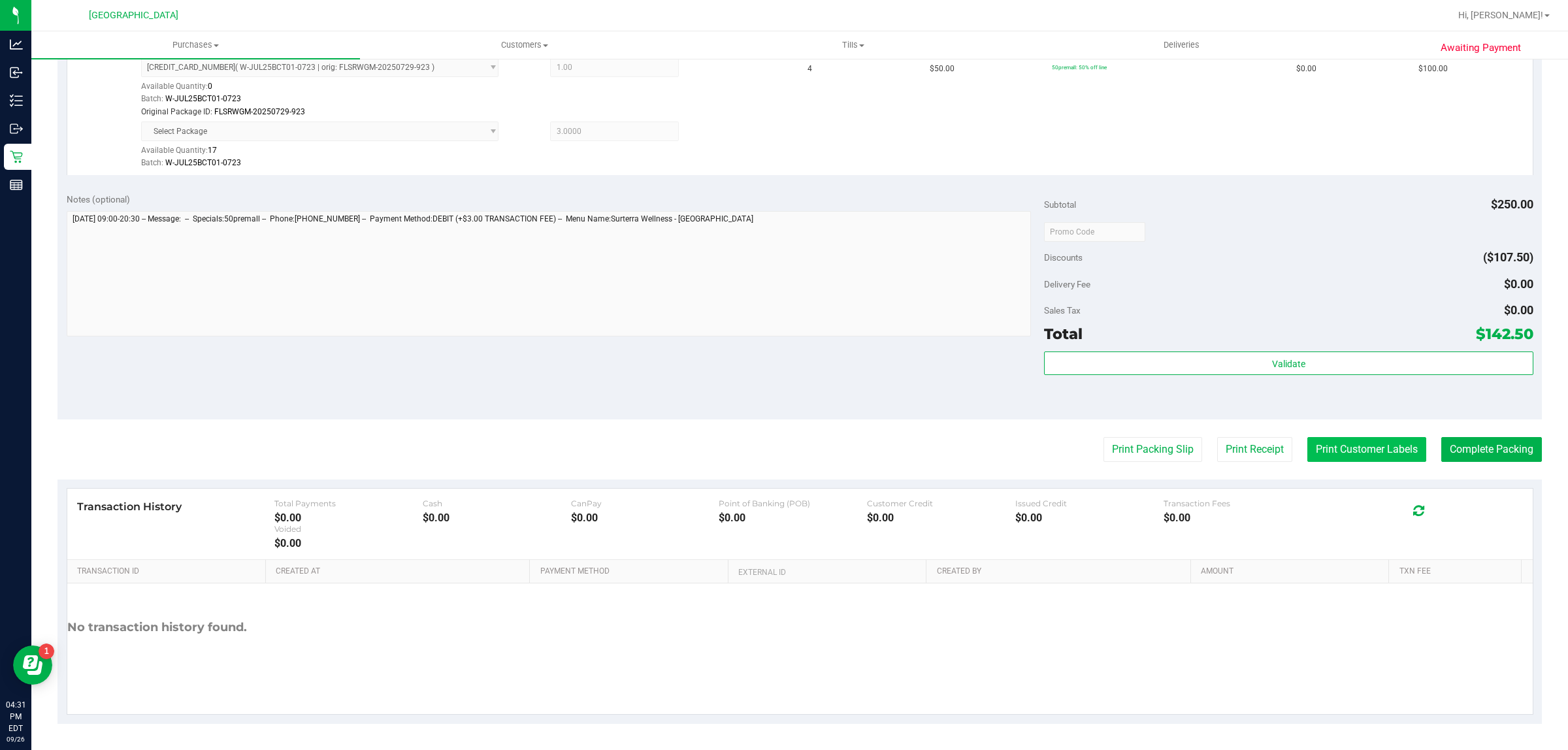
click at [1336, 458] on button "Print Customer Labels" at bounding box center [1366, 449] width 119 height 25
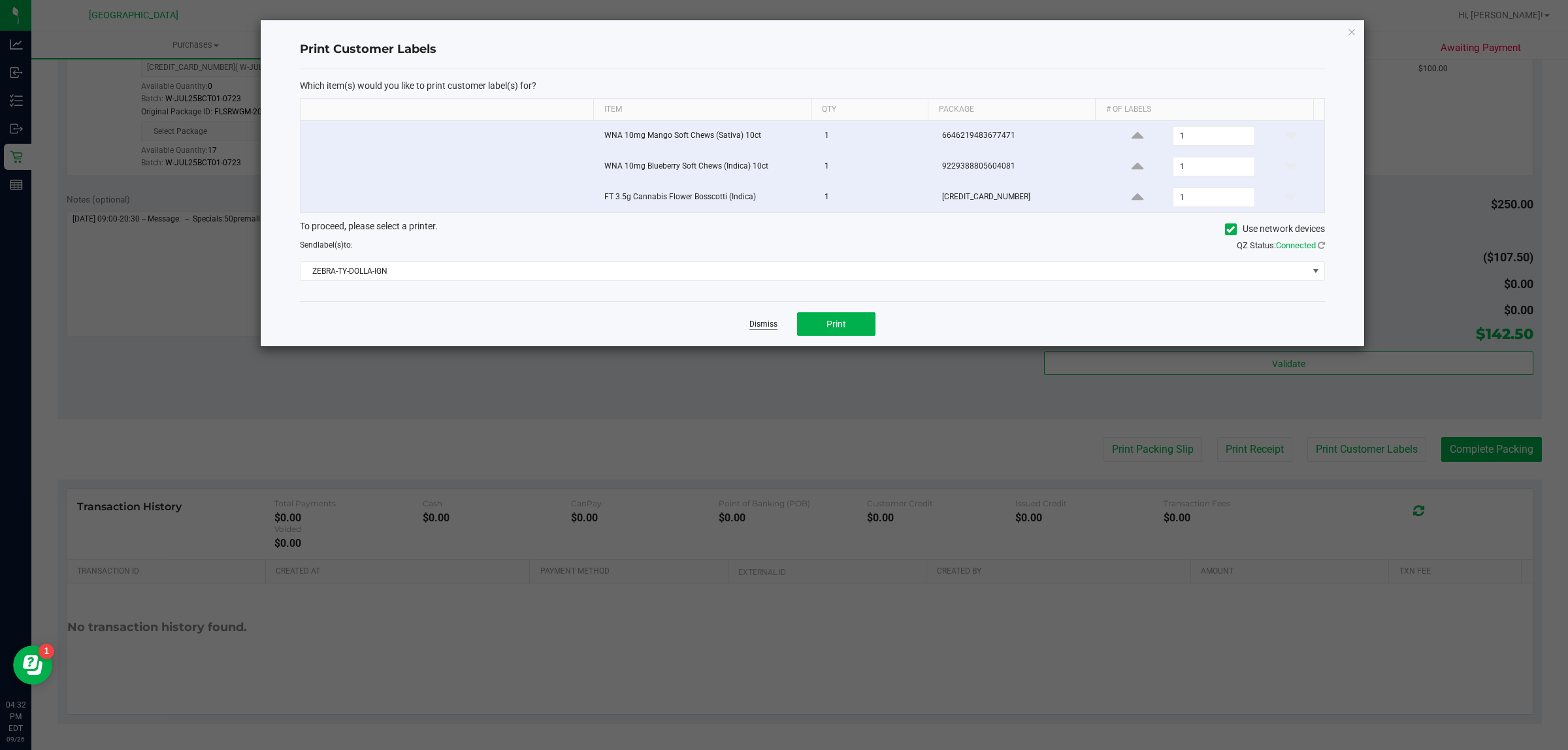
click at [755, 330] on link "Dismiss" at bounding box center [763, 324] width 28 height 11
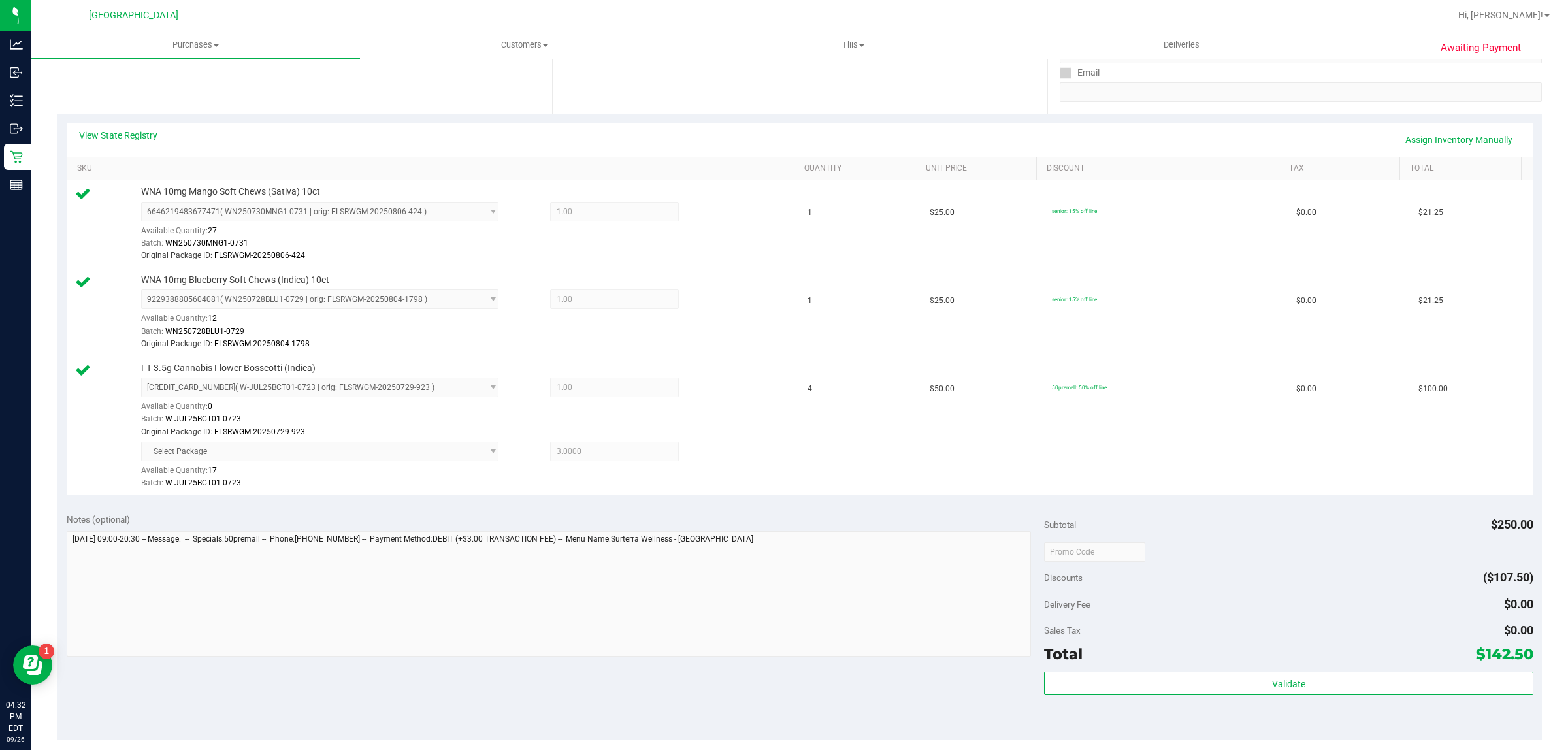
scroll to position [395, 0]
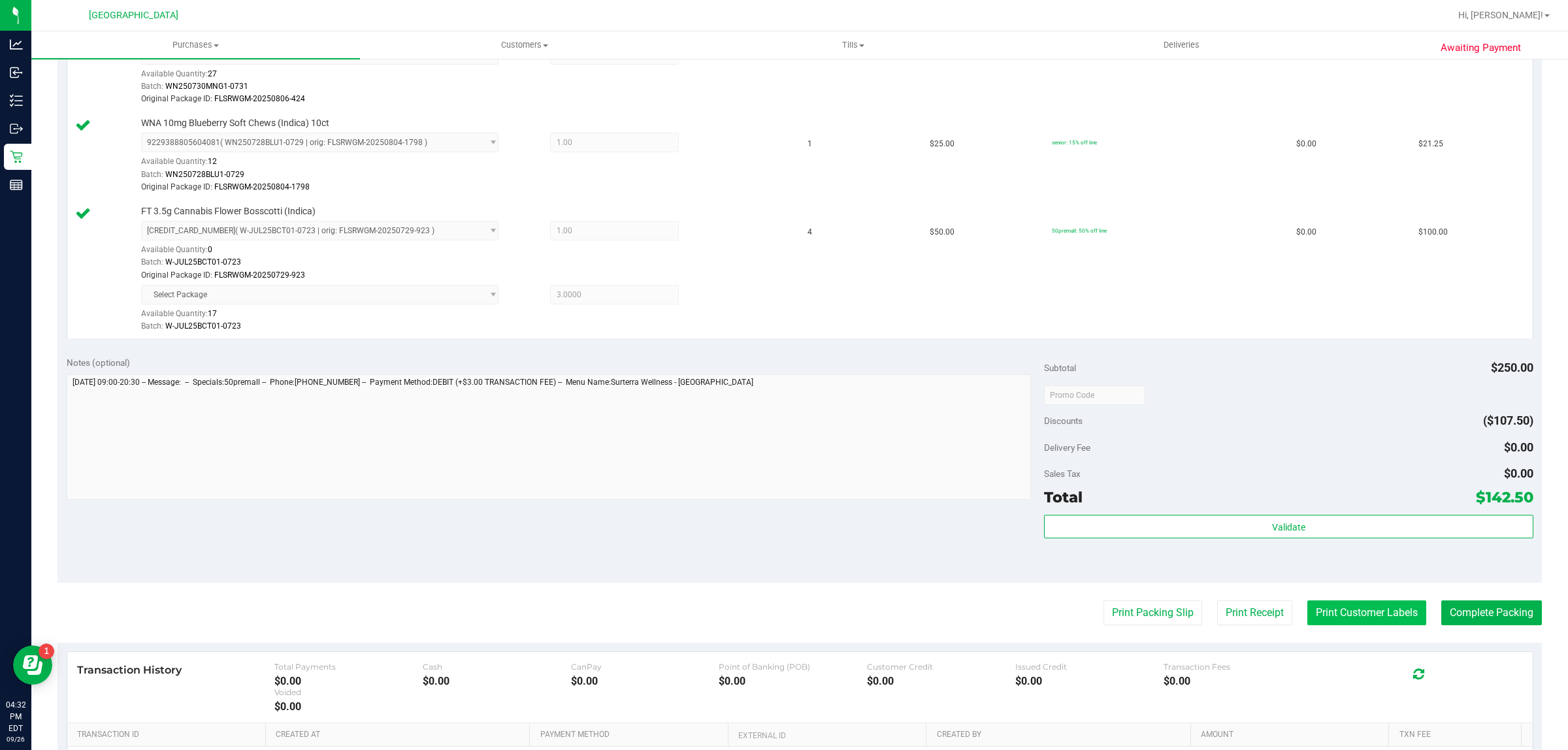
click at [1343, 612] on button "Print Customer Labels" at bounding box center [1366, 613] width 119 height 25
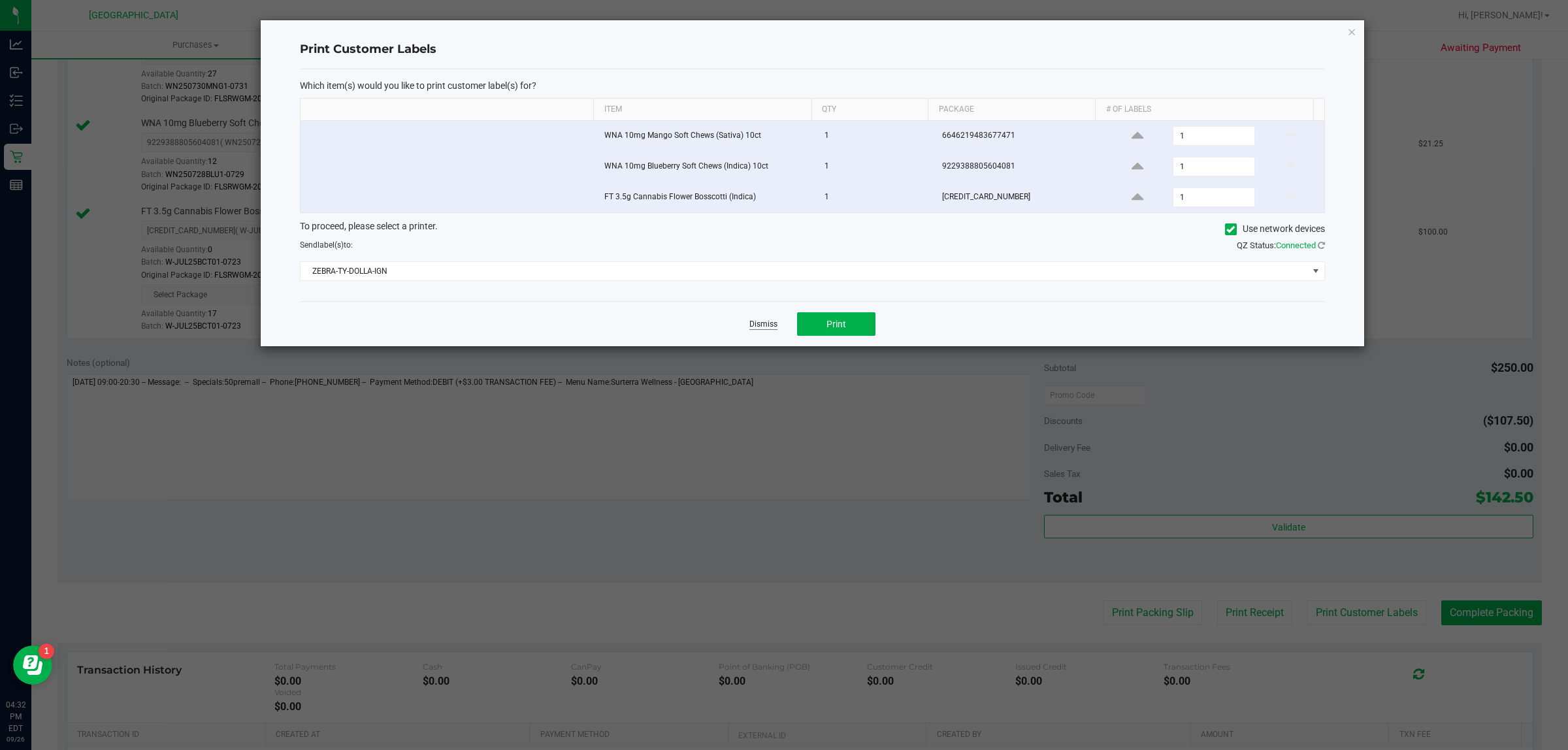
click at [762, 321] on link "Dismiss" at bounding box center [763, 324] width 28 height 11
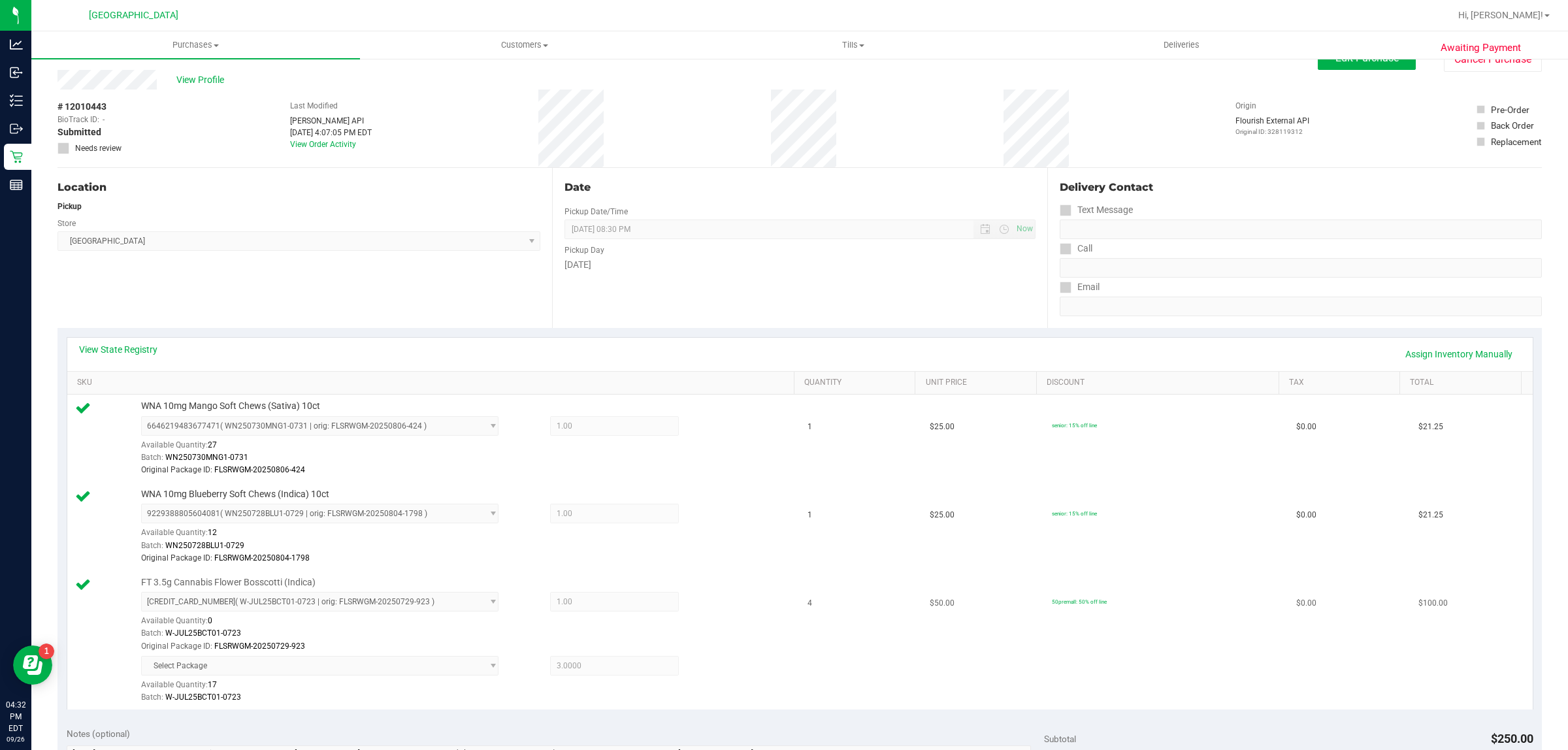
scroll to position [0, 0]
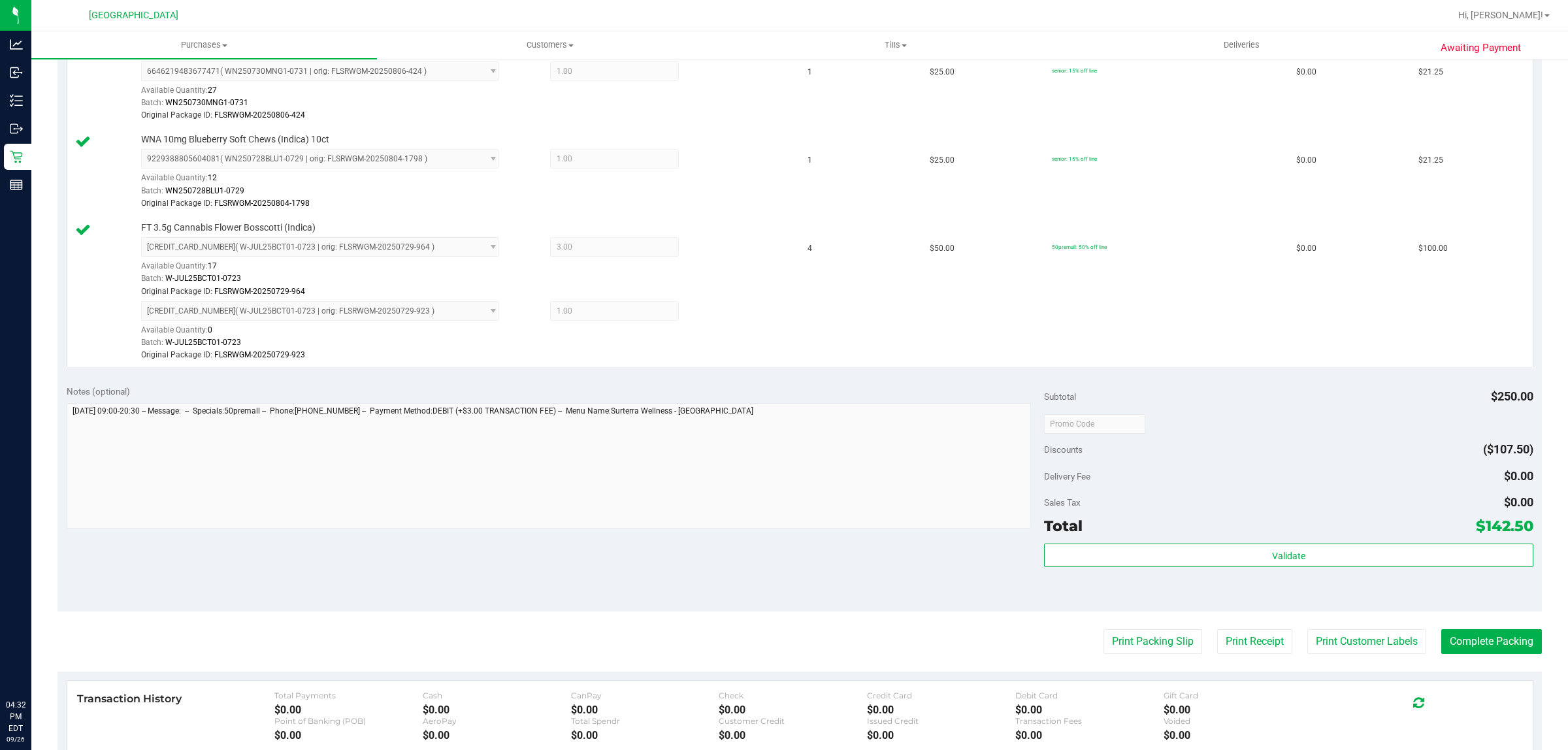
scroll to position [490, 0]
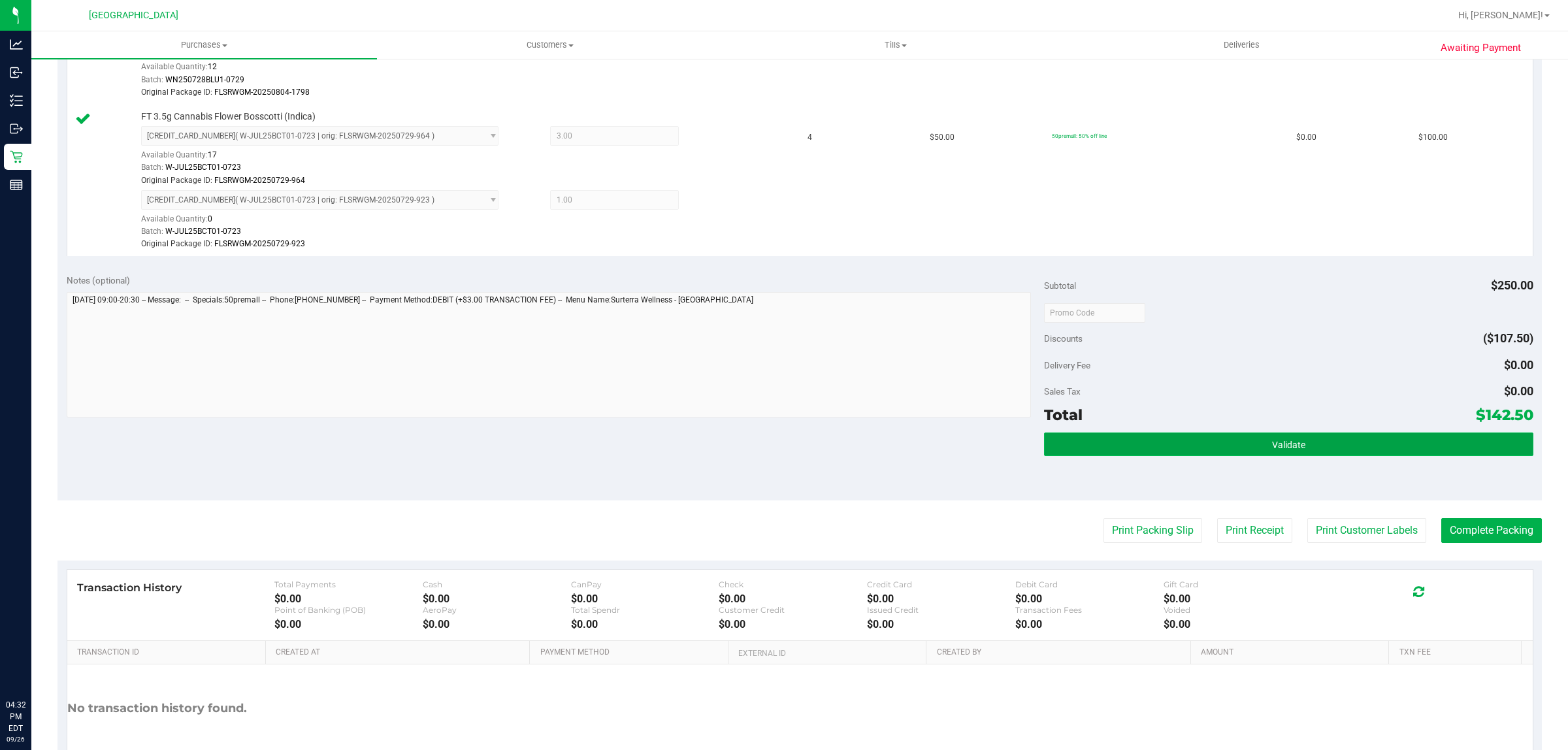
click at [1142, 439] on button "Validate" at bounding box center [1288, 444] width 488 height 23
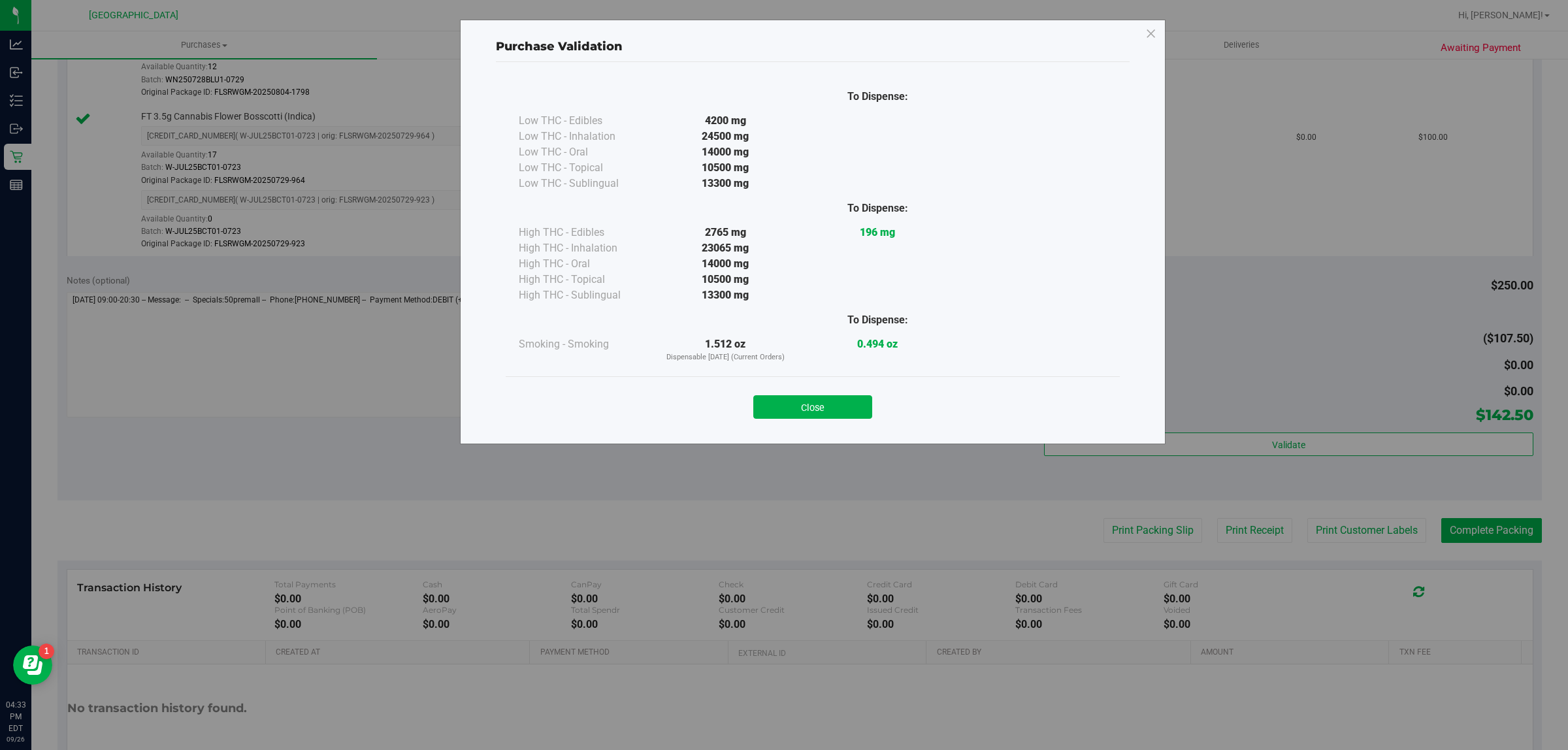
scroll to position [0, 0]
click at [854, 409] on button "Close" at bounding box center [812, 407] width 119 height 23
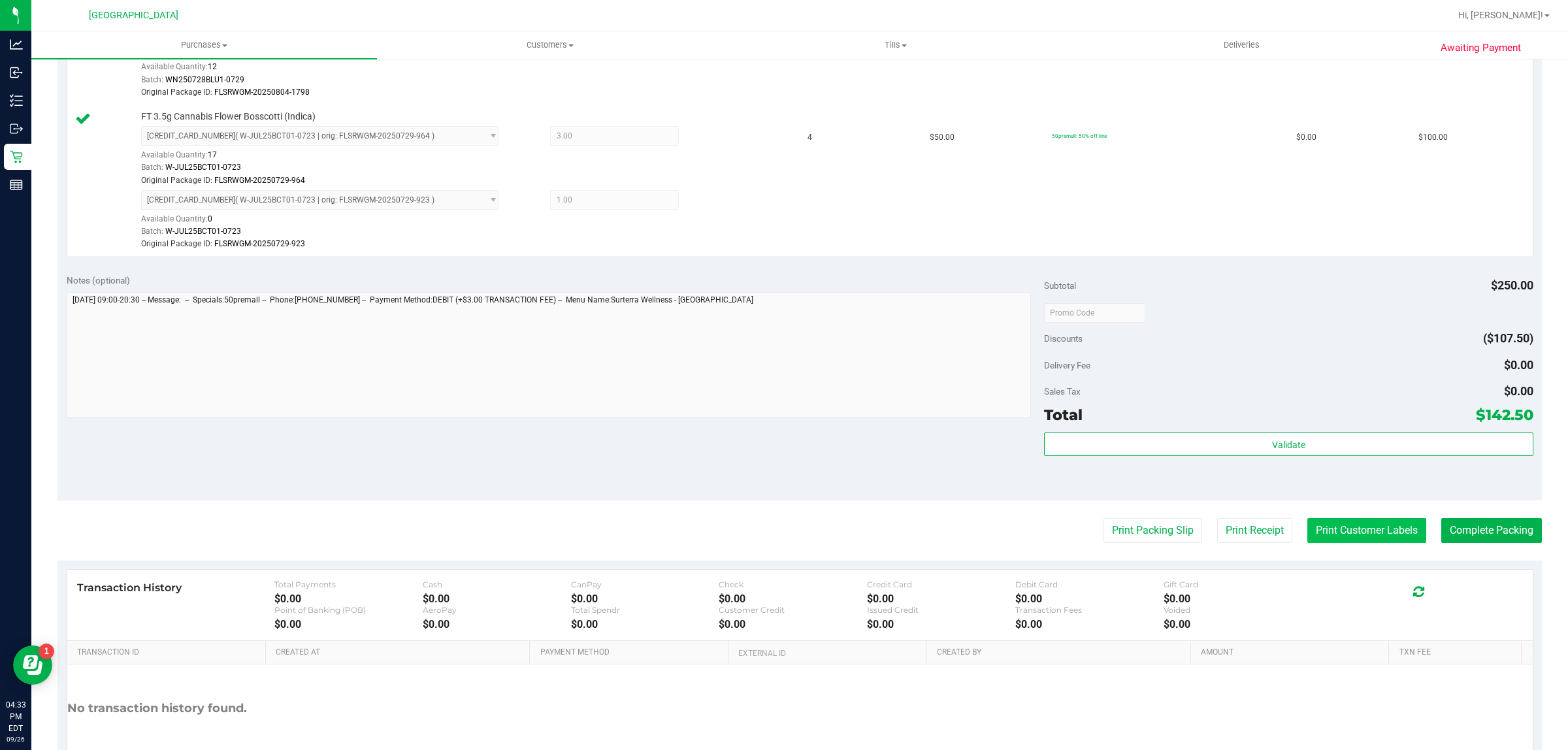
click at [1312, 527] on button "Print Customer Labels" at bounding box center [1366, 530] width 119 height 25
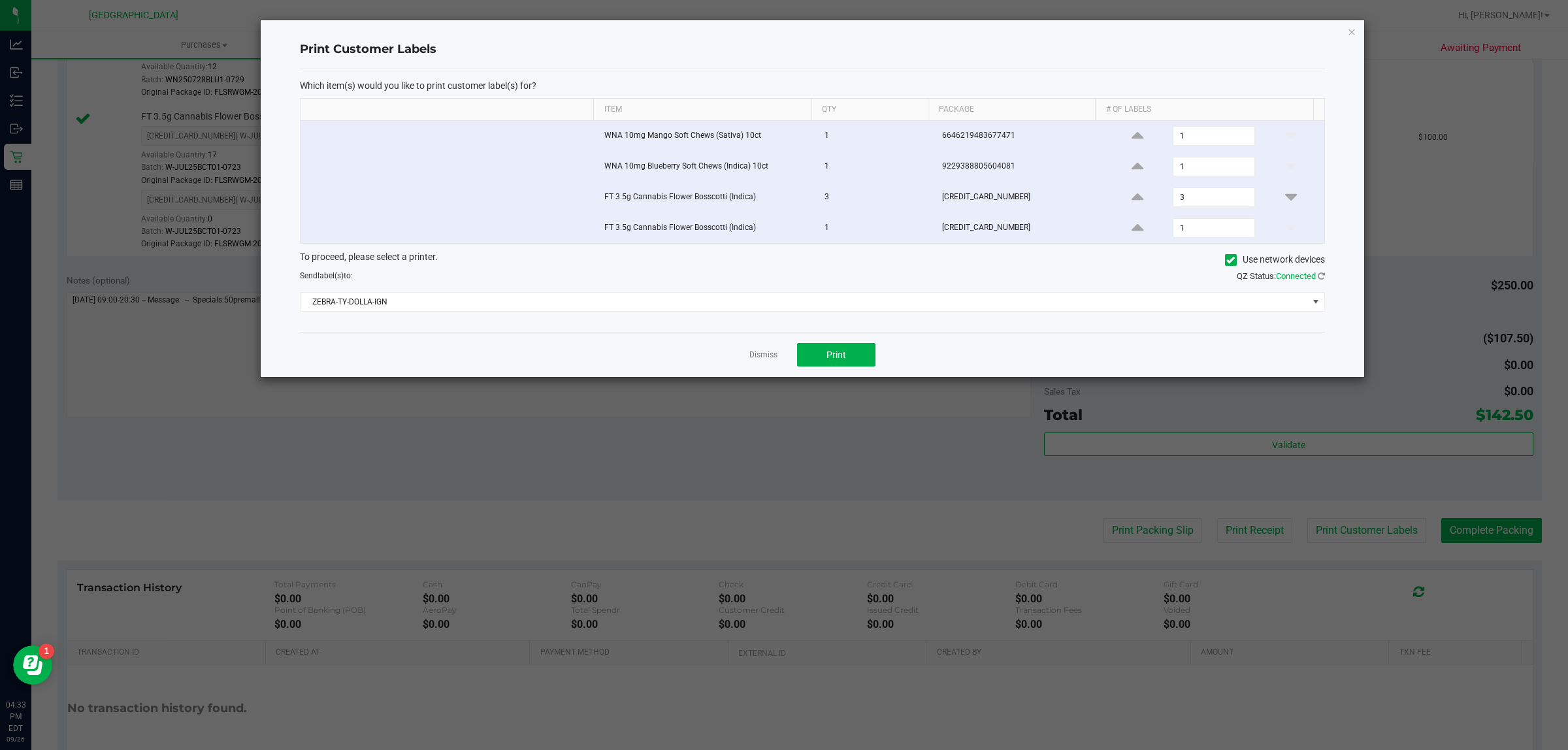
click at [842, 377] on div "Dismiss Print" at bounding box center [812, 354] width 1025 height 45
click at [844, 370] on div "Dismiss Print" at bounding box center [812, 354] width 1025 height 45
click at [846, 356] on button "Print" at bounding box center [836, 355] width 78 height 23
click at [769, 360] on link "Dismiss" at bounding box center [763, 355] width 28 height 11
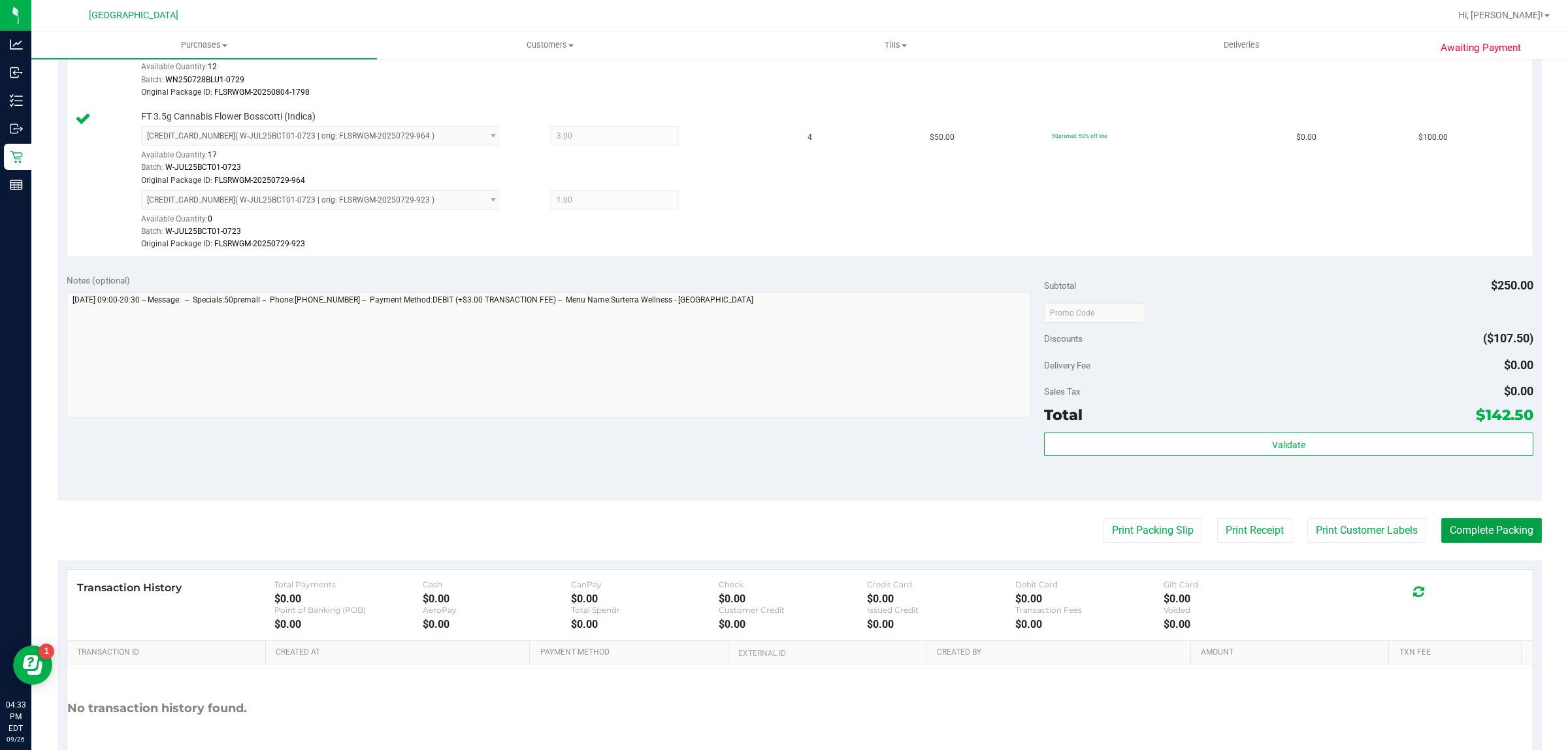
click at [1477, 530] on button "Complete Packing" at bounding box center [1491, 530] width 101 height 25
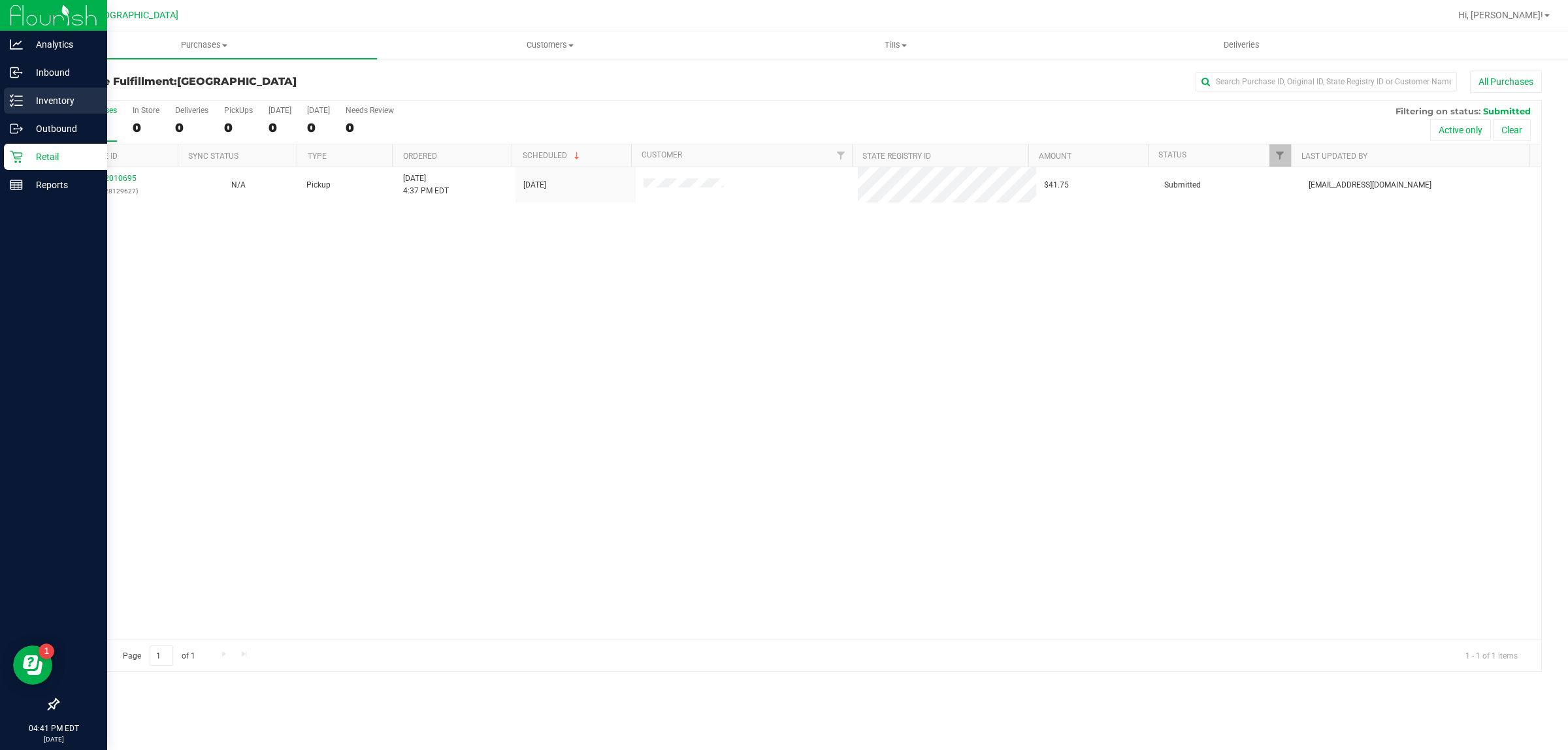
click at [34, 105] on p "Inventory" at bounding box center [62, 101] width 78 height 15
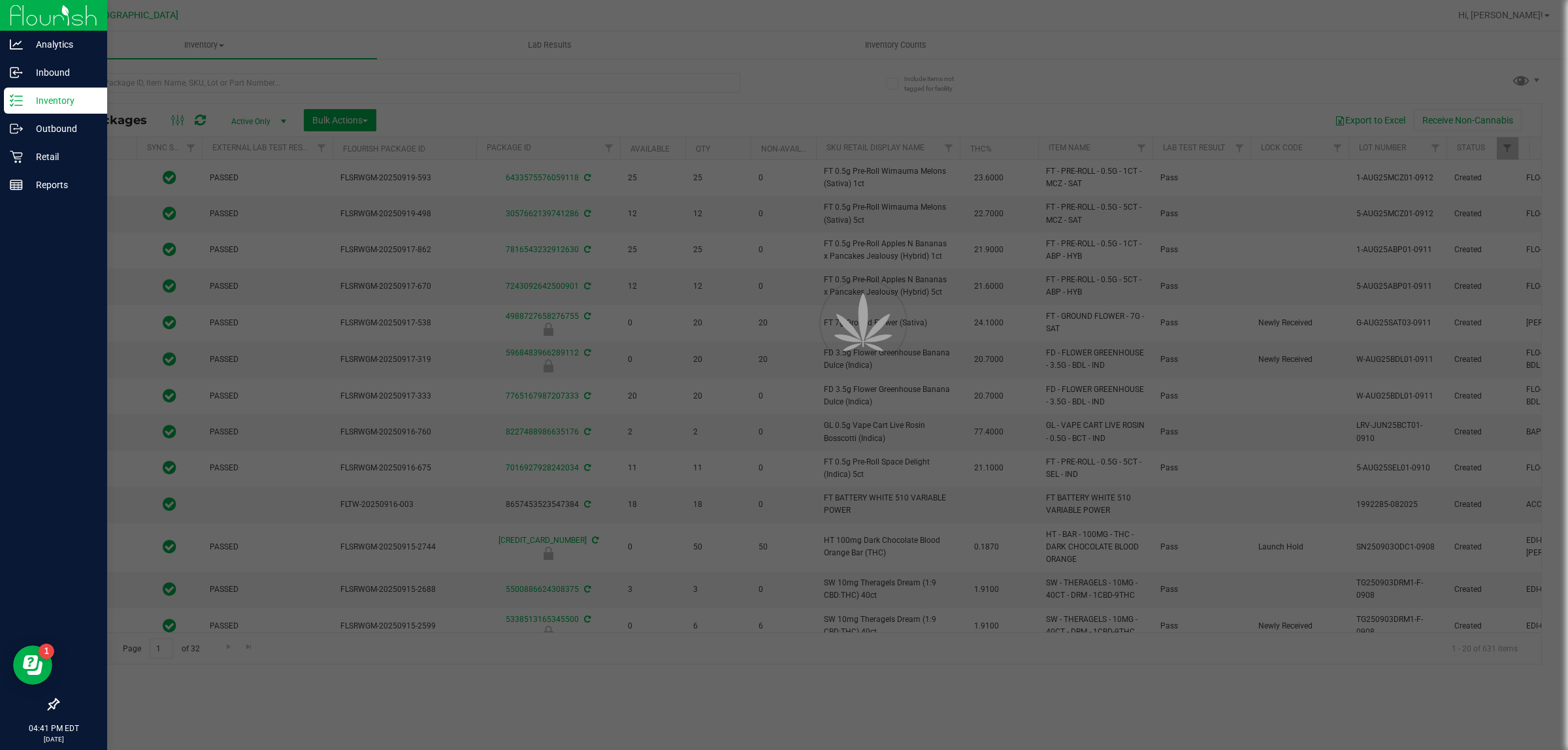
click at [219, 88] on div at bounding box center [784, 375] width 1568 height 750
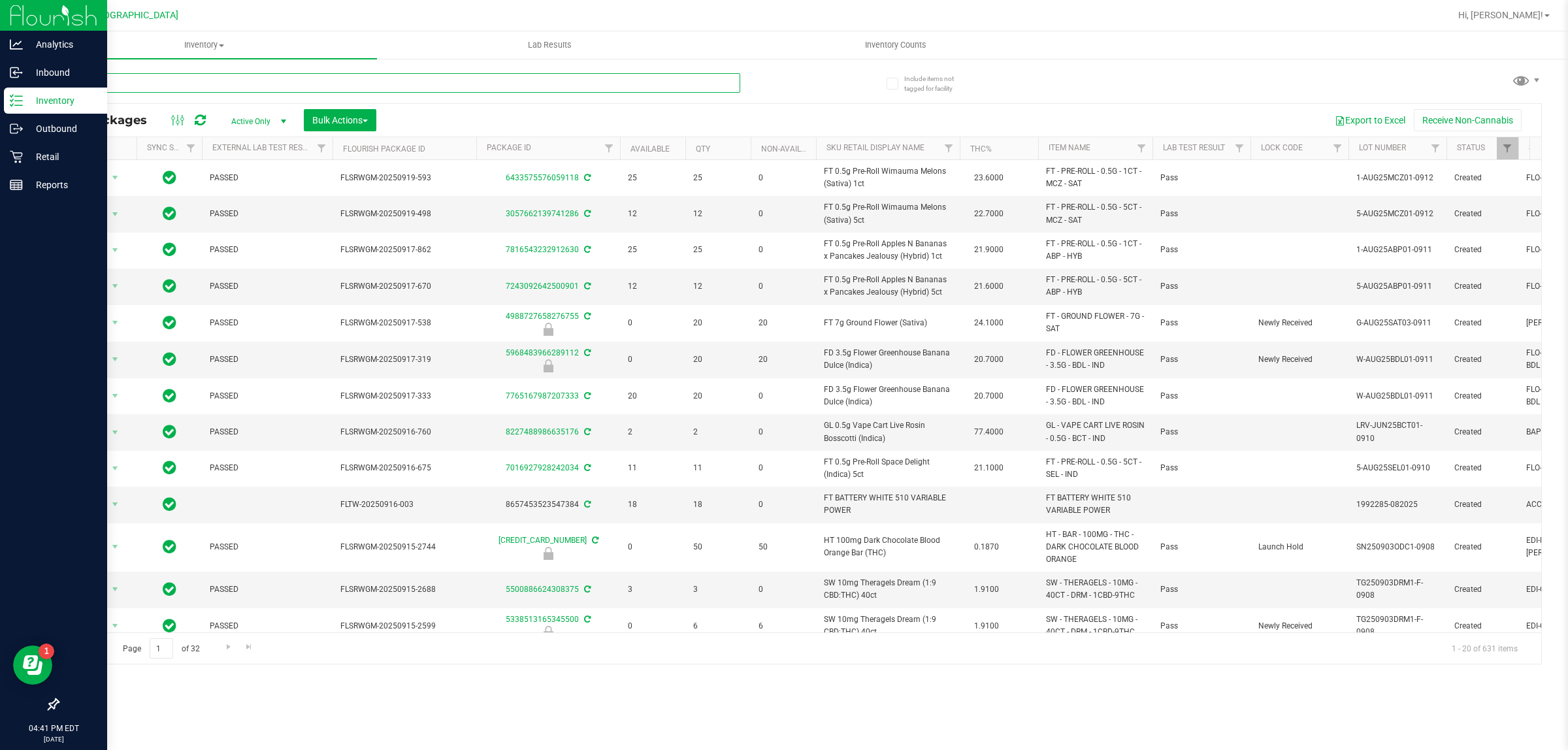
click at [219, 85] on input "text" at bounding box center [398, 82] width 683 height 19
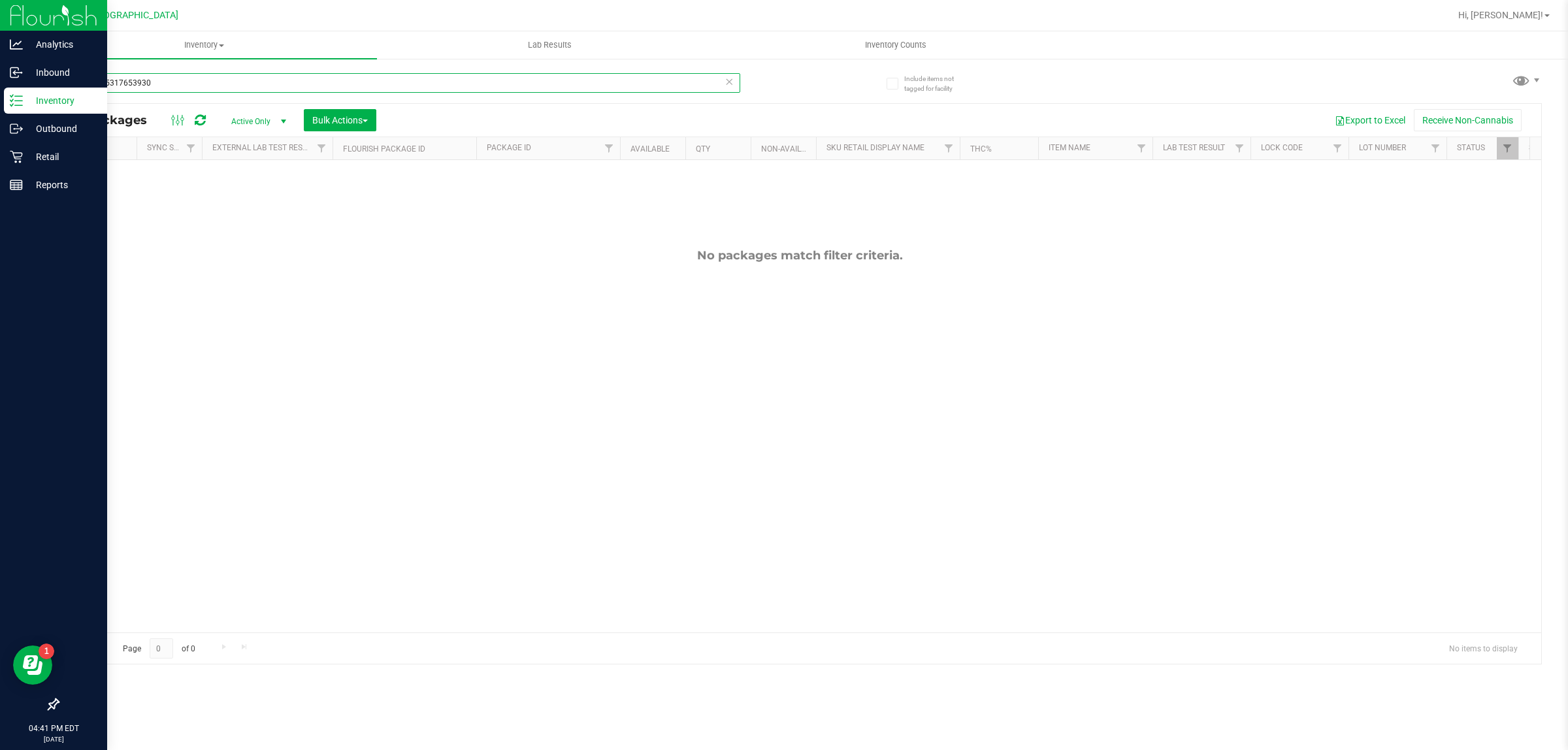
drag, startPoint x: 226, startPoint y: 83, endPoint x: 31, endPoint y: 77, distance: 195.1
click at [31, 77] on div "Include items not tagged for facility 5875855317653930 All Packages Active Only…" at bounding box center [799, 256] width 1536 height 398
type input "mbl"
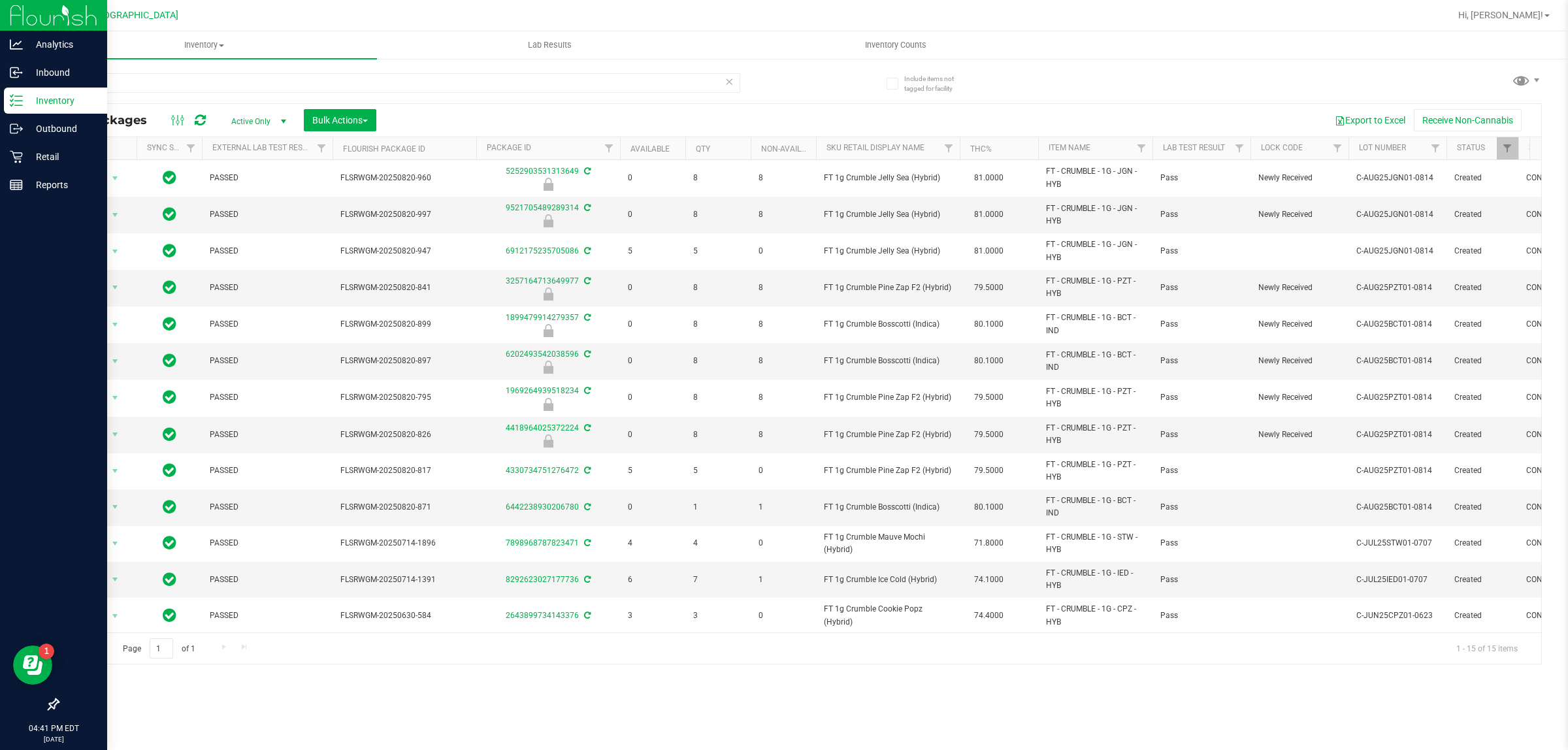
click at [733, 85] on icon at bounding box center [729, 81] width 9 height 15
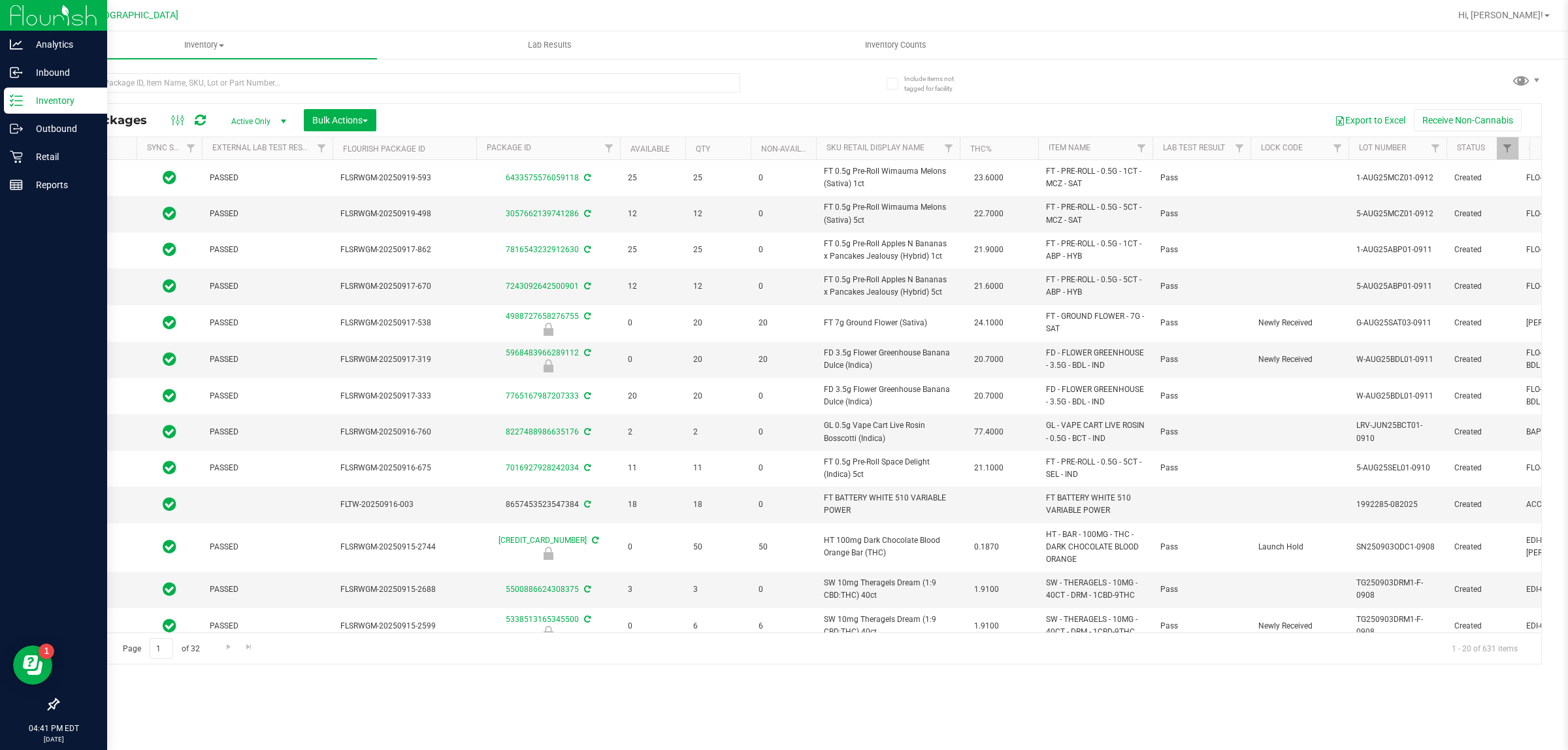
type input "[DATE]"
click at [246, 79] on input "text" at bounding box center [398, 82] width 683 height 19
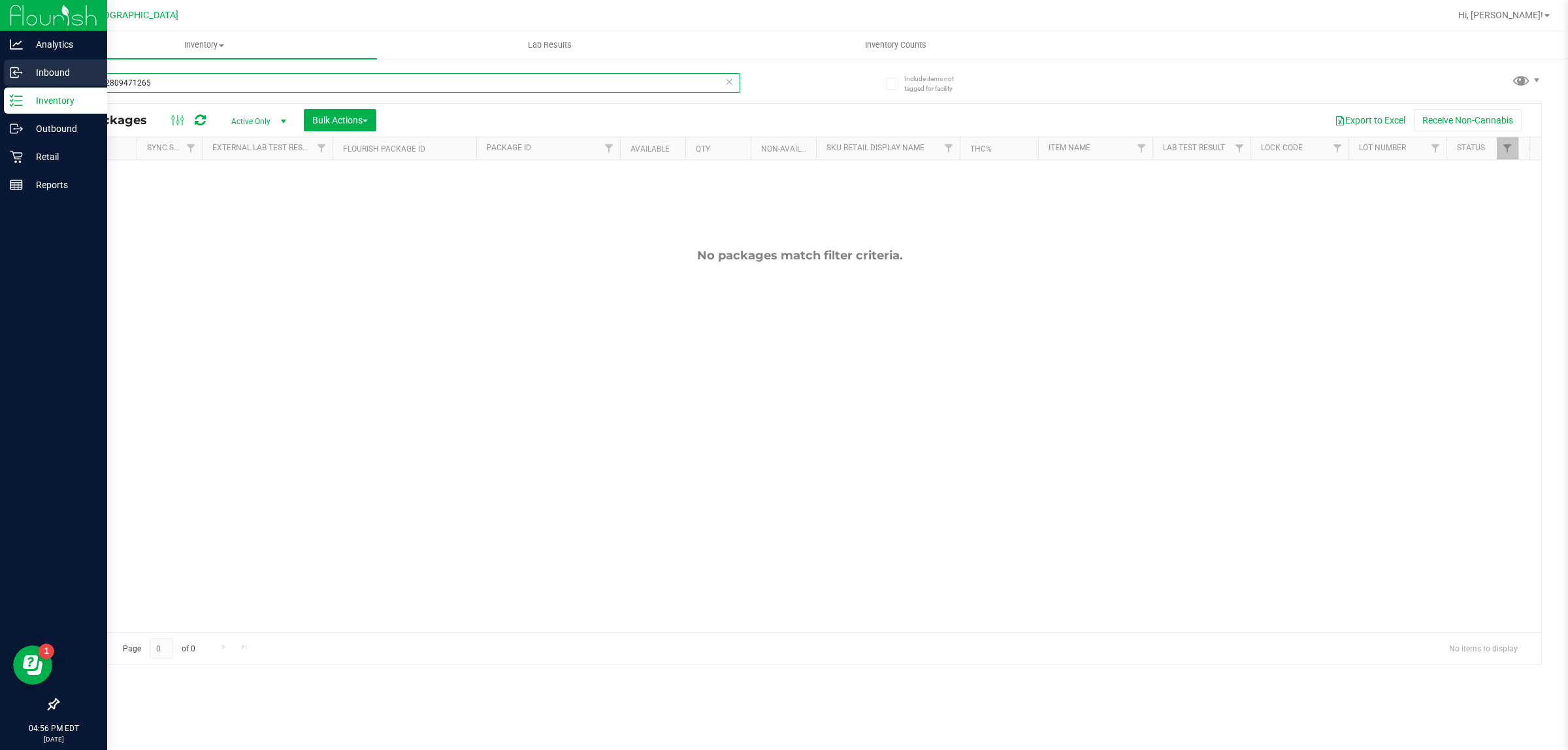
drag, startPoint x: 259, startPoint y: 82, endPoint x: 0, endPoint y: 64, distance: 259.6
click at [0, 64] on div "Analytics Inbound Inventory Outbound Retail Reports 04:56 PM EDT 09/26/2025 09/…" at bounding box center [784, 375] width 1568 height 750
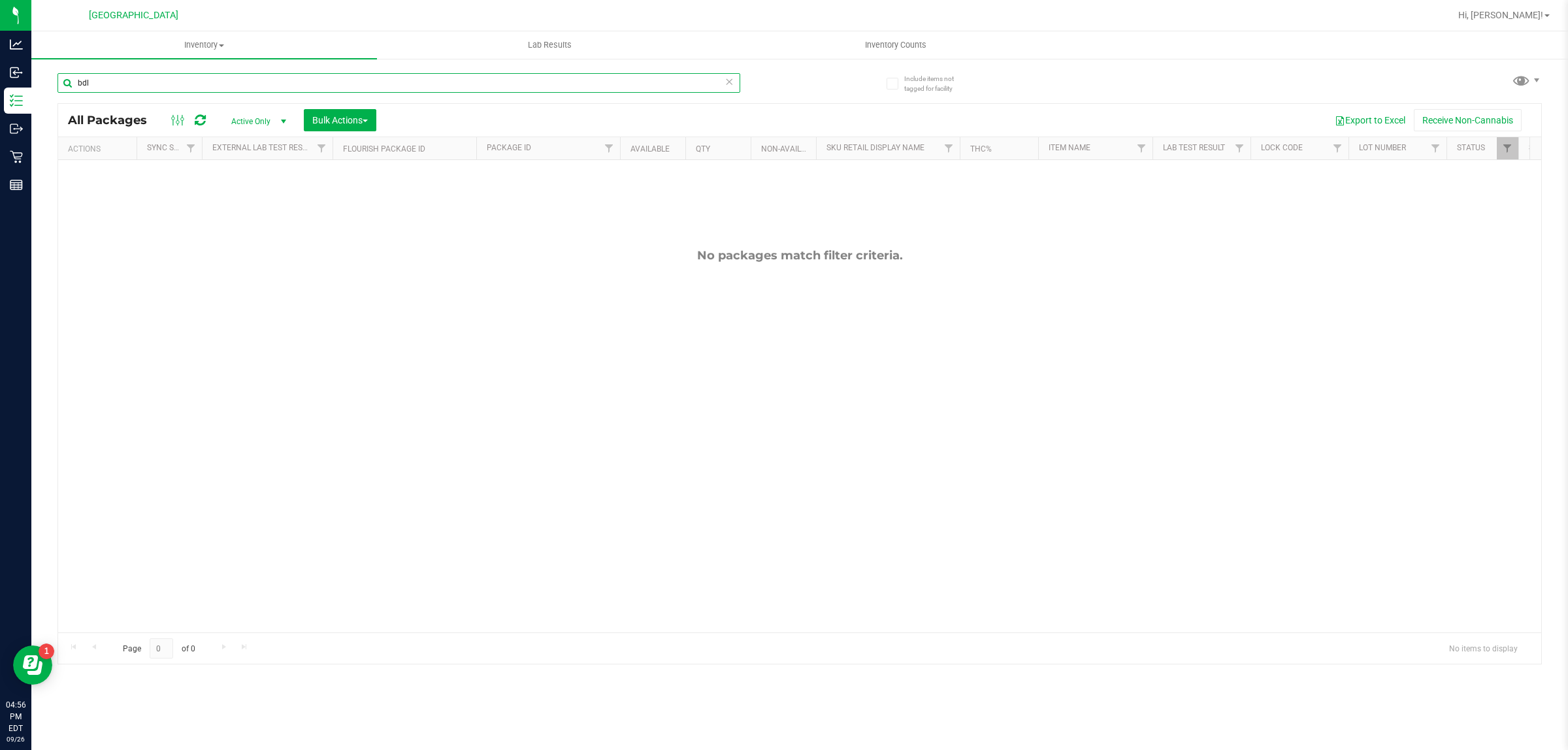
type input "bdl"
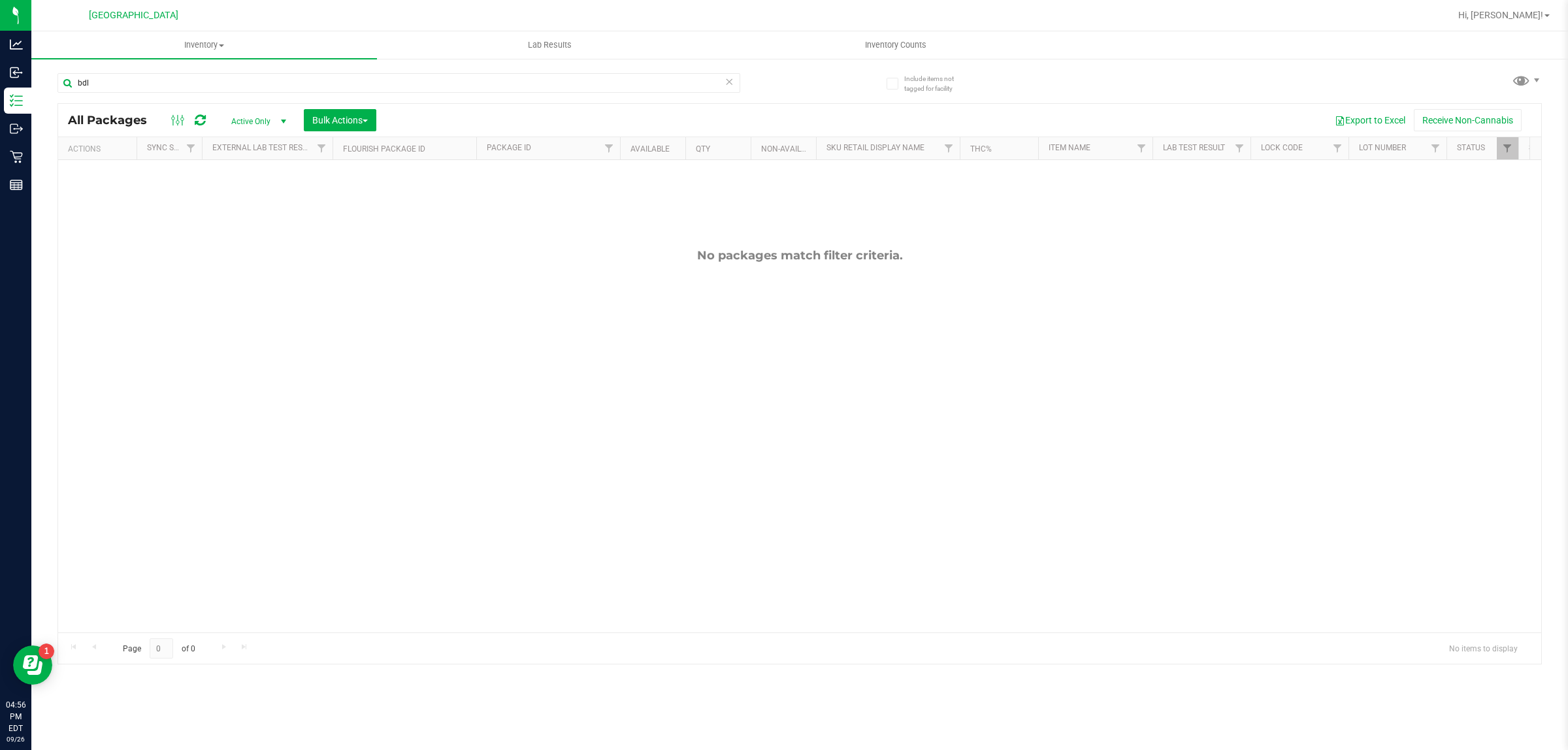
drag, startPoint x: 291, startPoint y: 243, endPoint x: 206, endPoint y: 149, distance: 126.7
click at [289, 243] on div "No packages match filter criteria." at bounding box center [799, 440] width 1483 height 560
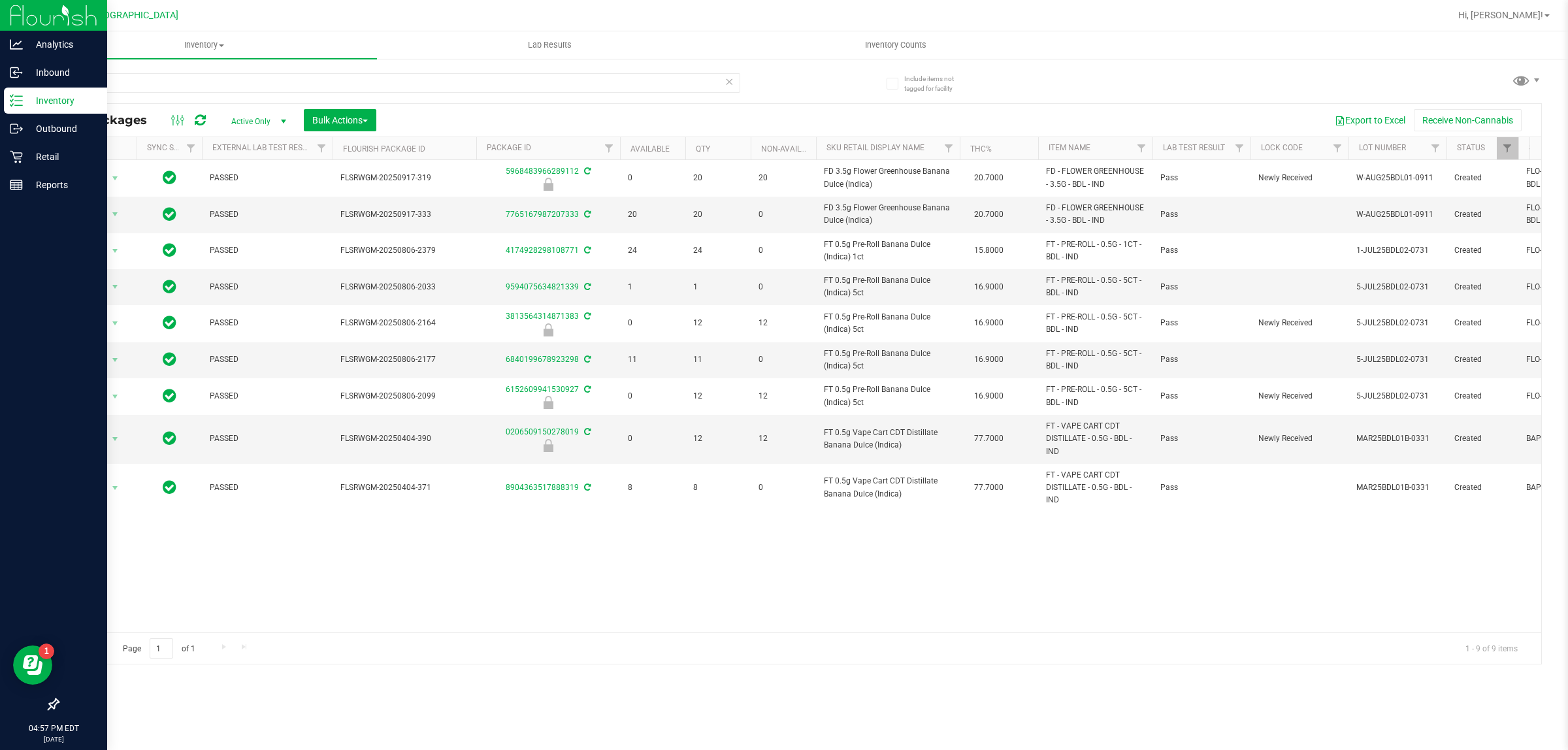
click at [26, 103] on p "Inventory" at bounding box center [62, 101] width 78 height 15
click at [47, 146] on div "Retail" at bounding box center [55, 157] width 103 height 26
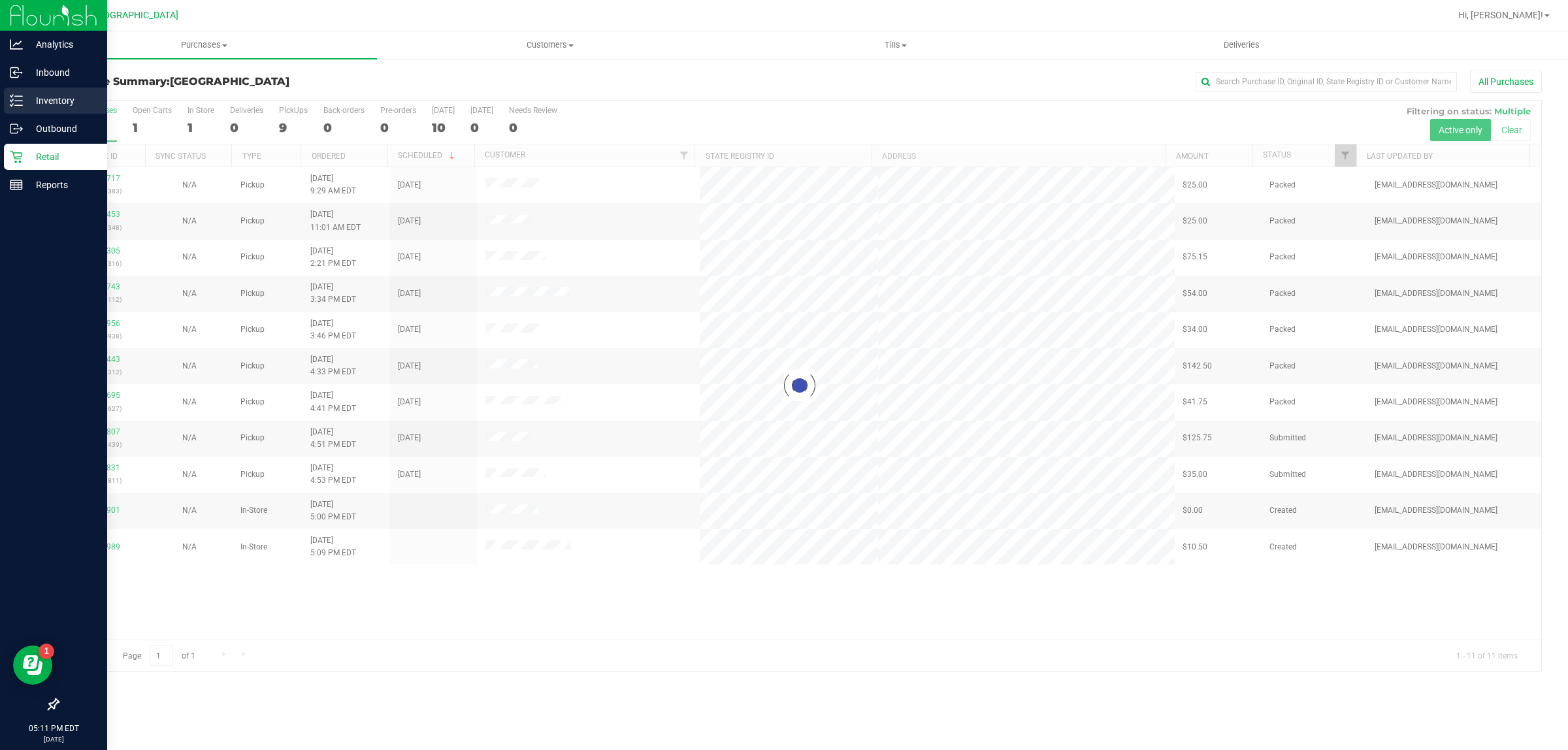
click at [17, 101] on line at bounding box center [18, 101] width 7 height 0
click at [23, 101] on p "Inventory" at bounding box center [62, 101] width 78 height 15
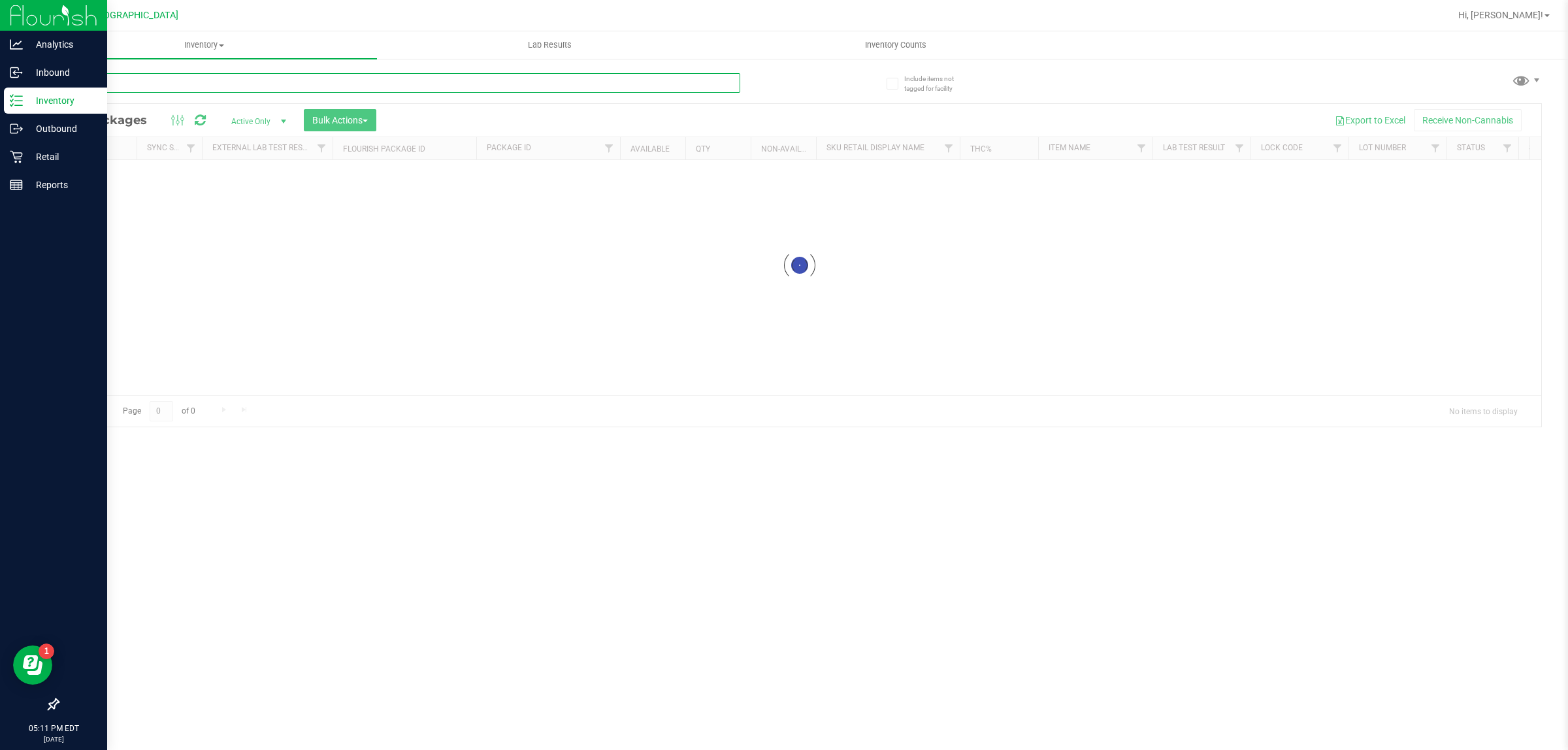
click at [190, 85] on input "text" at bounding box center [398, 82] width 683 height 19
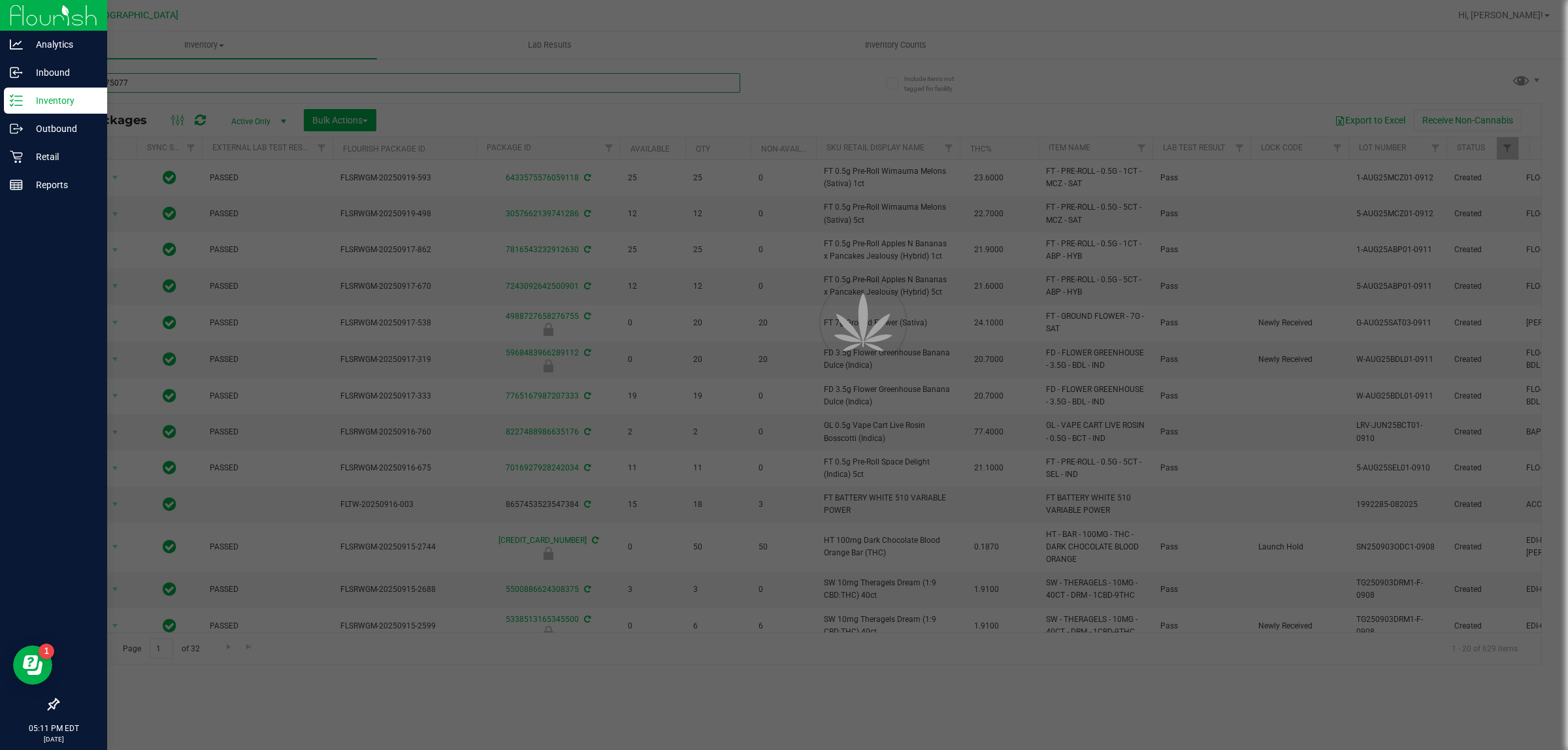
type input "810014750774"
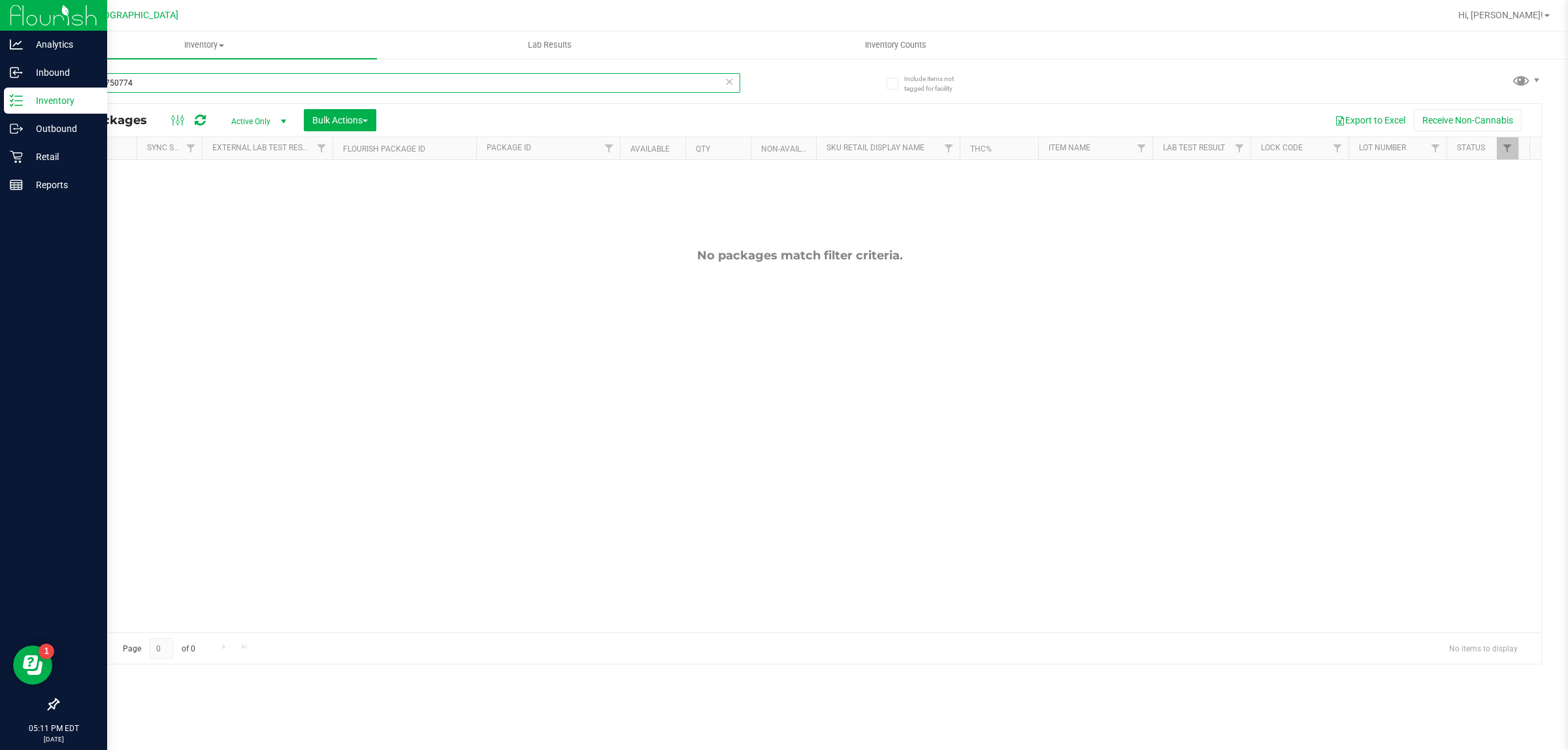
drag, startPoint x: 157, startPoint y: 83, endPoint x: 53, endPoint y: 81, distance: 104.0
click at [53, 81] on div "Include items not tagged for facility 810014750774 All Packages Active Only Act…" at bounding box center [799, 256] width 1536 height 398
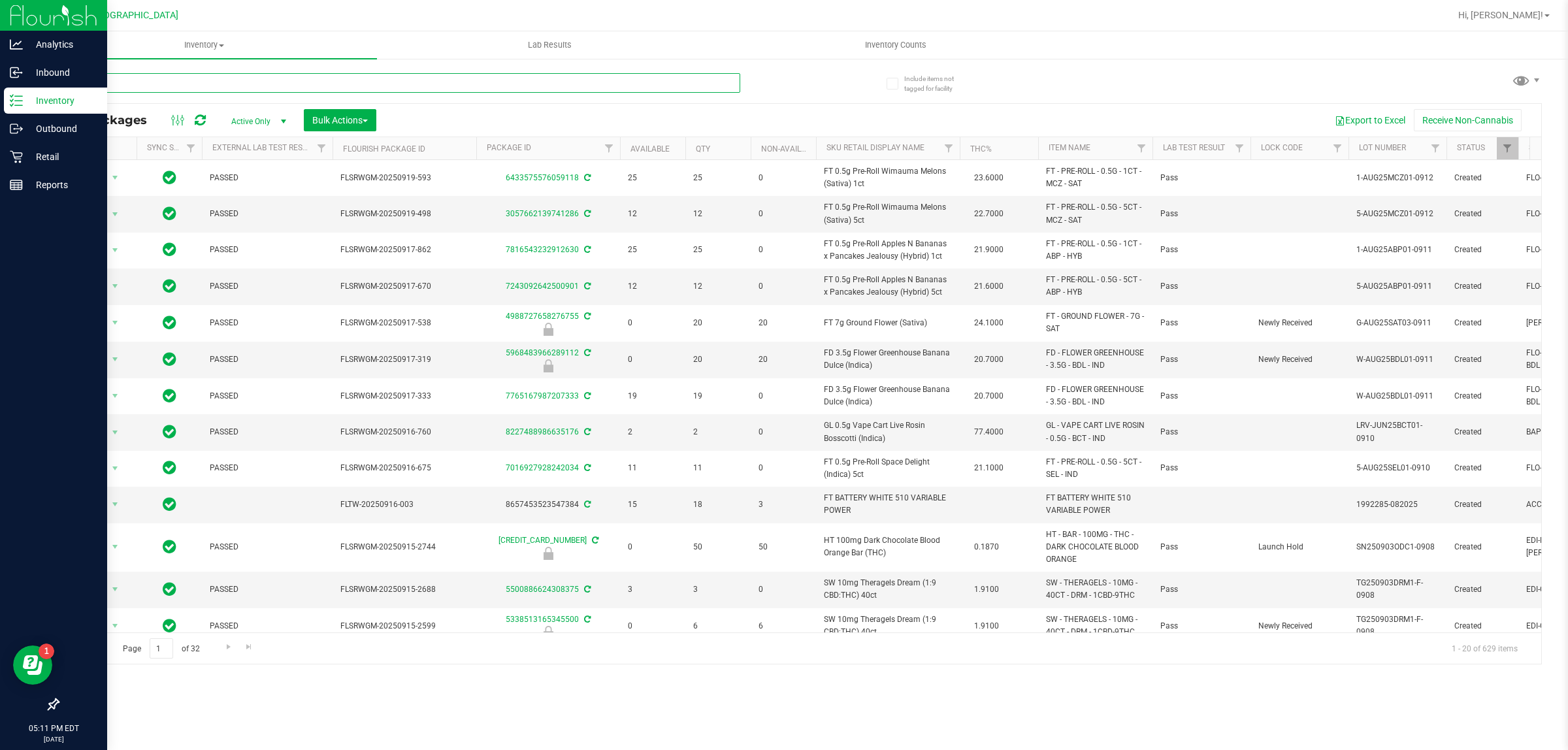
click at [183, 83] on input "text" at bounding box center [398, 82] width 683 height 19
